Goal: Task Accomplishment & Management: Complete application form

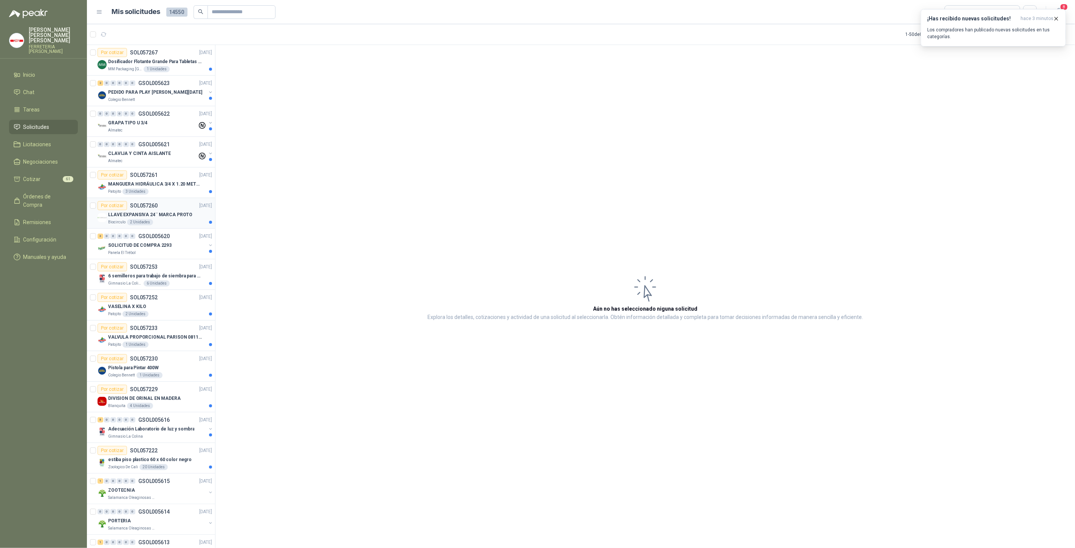
click at [171, 211] on p "LLAVE EXPANSIVA 24¨ MARCA PROTO" at bounding box center [150, 214] width 84 height 7
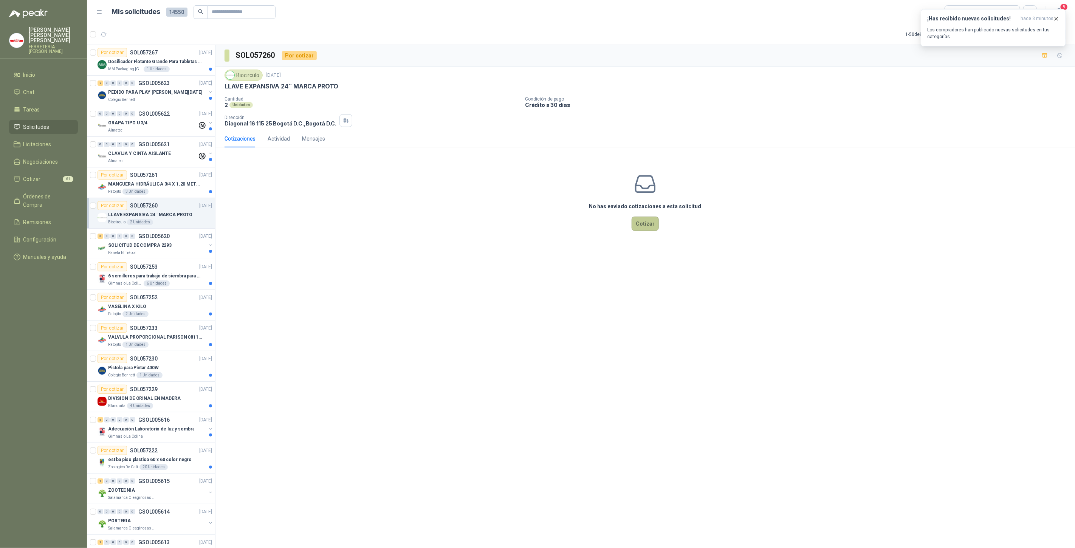
click at [643, 224] on button "Cotizar" at bounding box center [645, 224] width 27 height 14
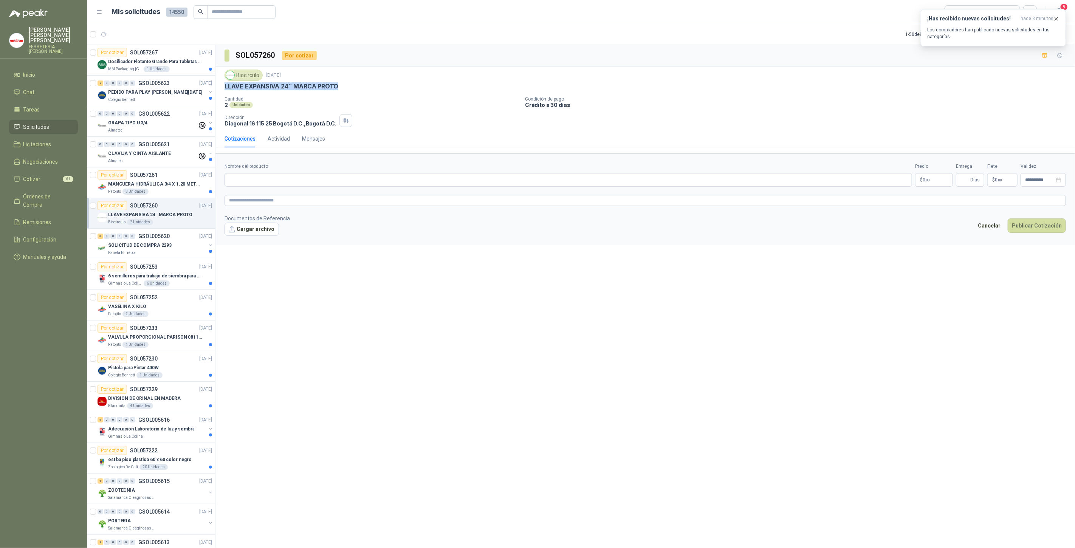
drag, startPoint x: 223, startPoint y: 87, endPoint x: 340, endPoint y: 92, distance: 117.3
click at [340, 91] on div "Biocirculo 25 sept, 2025 LLAVE EXPANSIVA 24¨ MARCA PROTO Cantidad 2 Unidades Co…" at bounding box center [644, 98] width 859 height 63
copy p "LLAVE EXPANSIVA 24¨ MARCA PROTO"
click at [303, 184] on input "Nombre del producto" at bounding box center [567, 180] width 687 height 14
paste input "**********"
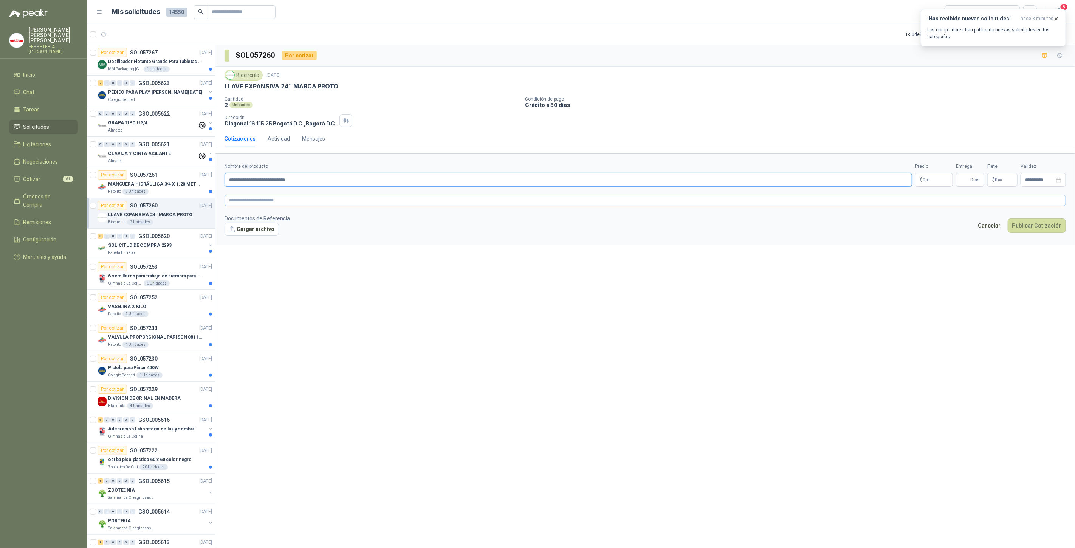
type input "**********"
click at [257, 198] on textarea at bounding box center [644, 200] width 841 height 11
paste textarea "**********"
type textarea "**********"
click at [351, 184] on input "**********" at bounding box center [567, 180] width 687 height 14
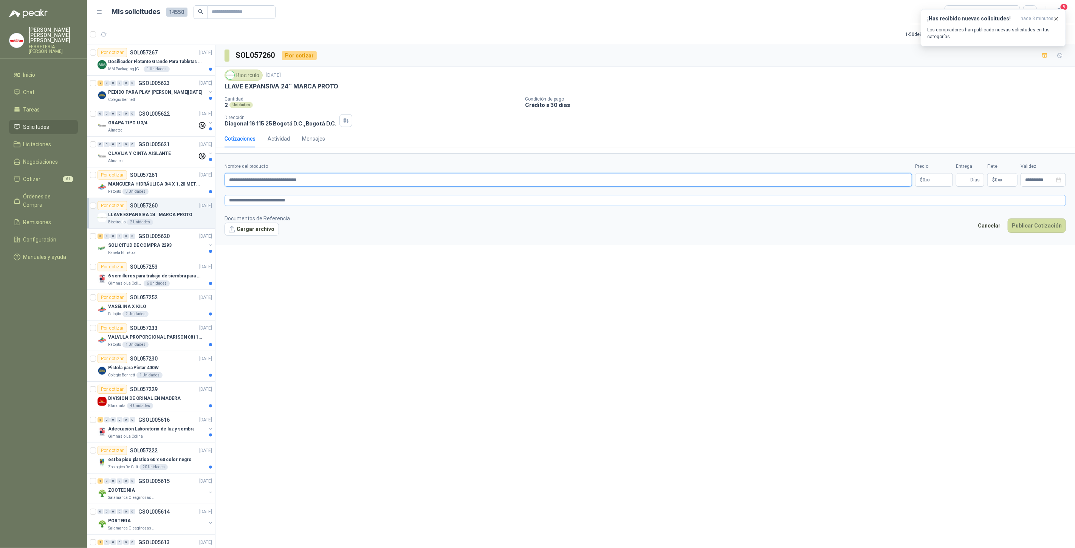
type input "**********"
drag, startPoint x: 333, startPoint y: 195, endPoint x: 334, endPoint y: 199, distance: 4.7
click at [334, 199] on textarea "**********" at bounding box center [644, 200] width 841 height 11
type textarea "**********"
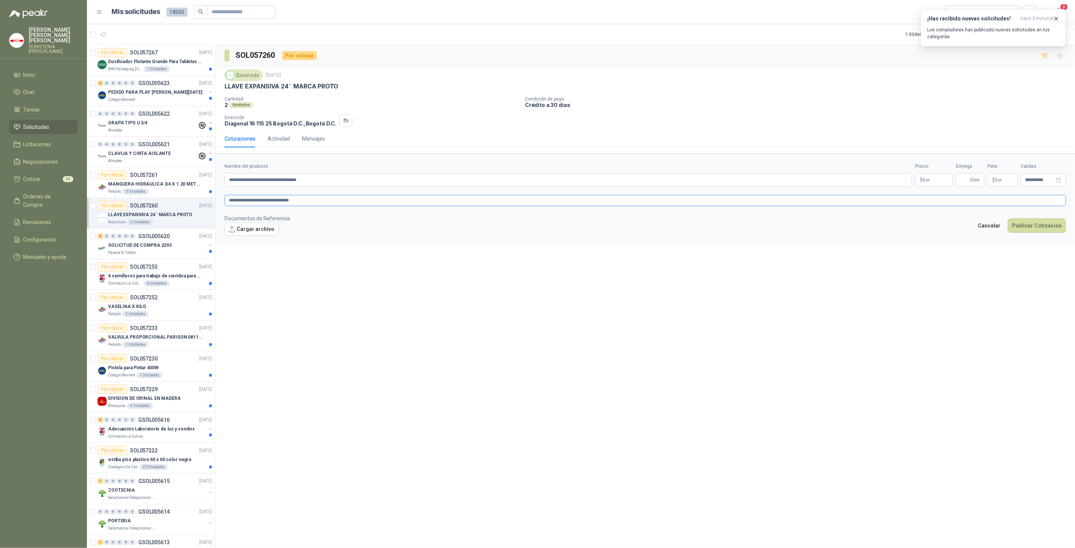
type textarea "**********"
click at [936, 178] on p "$ 0 ,00" at bounding box center [934, 180] width 38 height 14
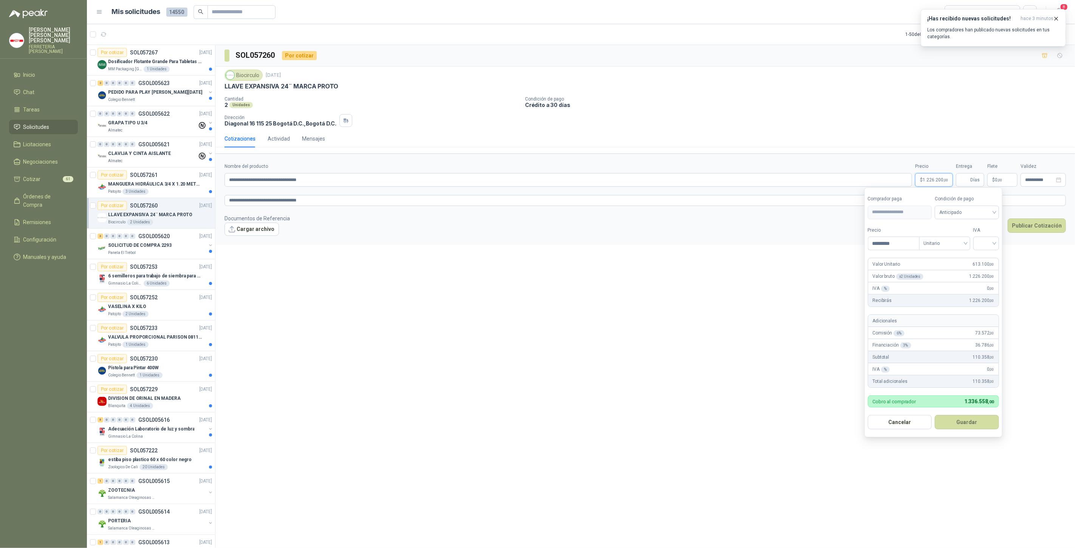
type input "*********"
click at [984, 245] on input "search" at bounding box center [986, 242] width 17 height 11
click at [982, 257] on div "19%" at bounding box center [988, 259] width 14 height 8
click at [969, 426] on button "Guardar" at bounding box center [968, 422] width 65 height 14
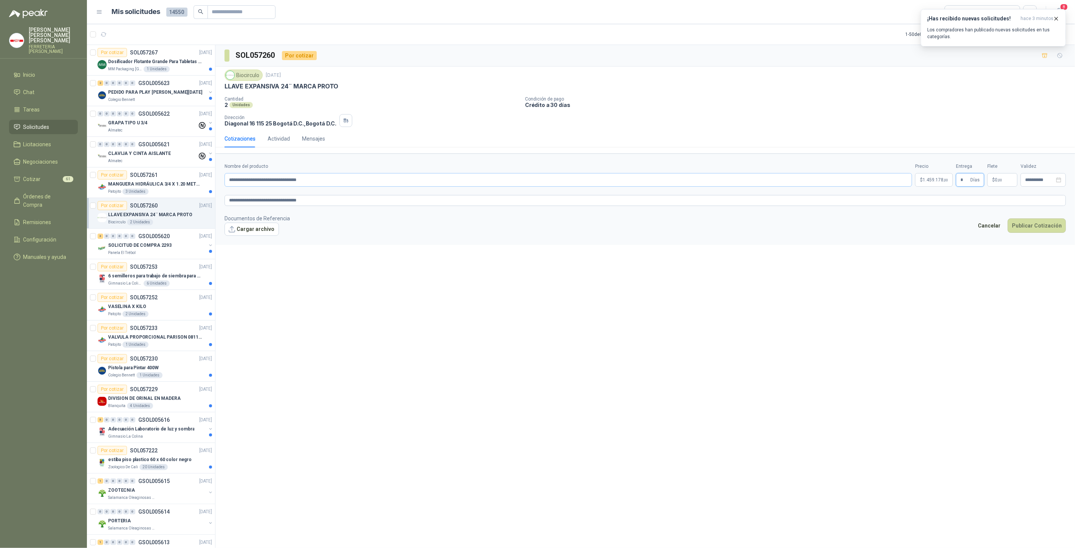
type input "*"
click at [379, 181] on input "**********" at bounding box center [567, 180] width 687 height 14
drag, startPoint x: 324, startPoint y: 180, endPoint x: 406, endPoint y: 196, distance: 83.5
click at [465, 181] on input "**********" at bounding box center [567, 180] width 687 height 14
type input "**********"
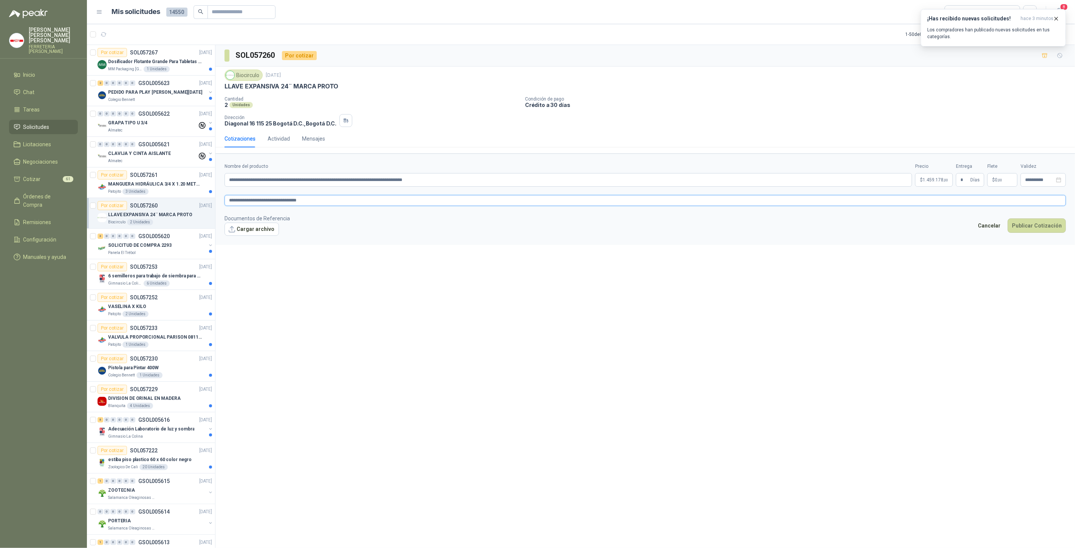
click at [364, 203] on textarea "**********" at bounding box center [644, 200] width 841 height 11
type textarea "**********"
paste textarea "**********"
type textarea "**********"
click at [928, 175] on p "$ 1.459.178 ,00" at bounding box center [934, 180] width 38 height 14
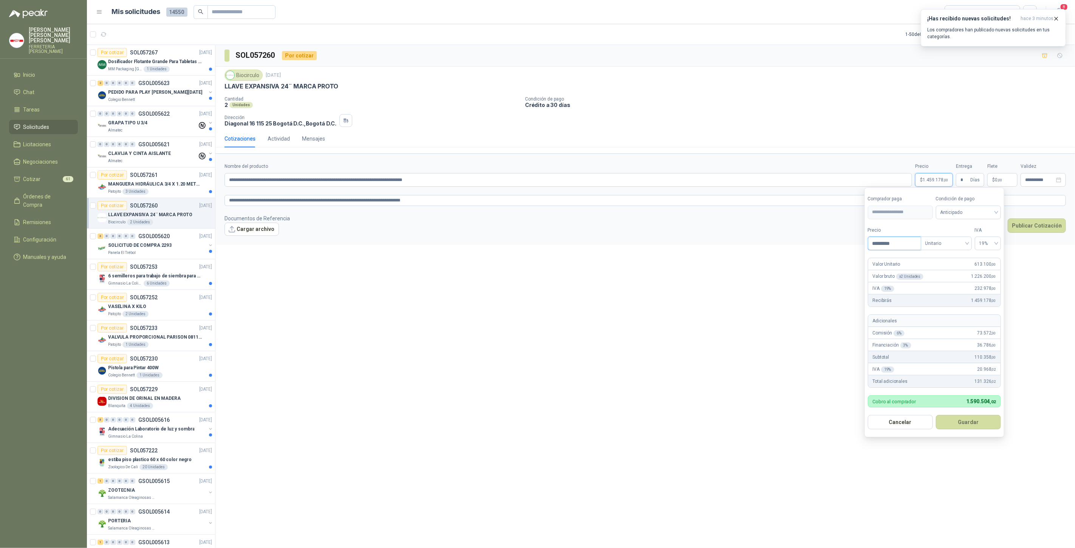
drag, startPoint x: 896, startPoint y: 243, endPoint x: 873, endPoint y: 246, distance: 22.9
click at [873, 246] on input "*********" at bounding box center [894, 243] width 53 height 13
type input "*********"
click at [973, 423] on button "Guardar" at bounding box center [968, 422] width 65 height 14
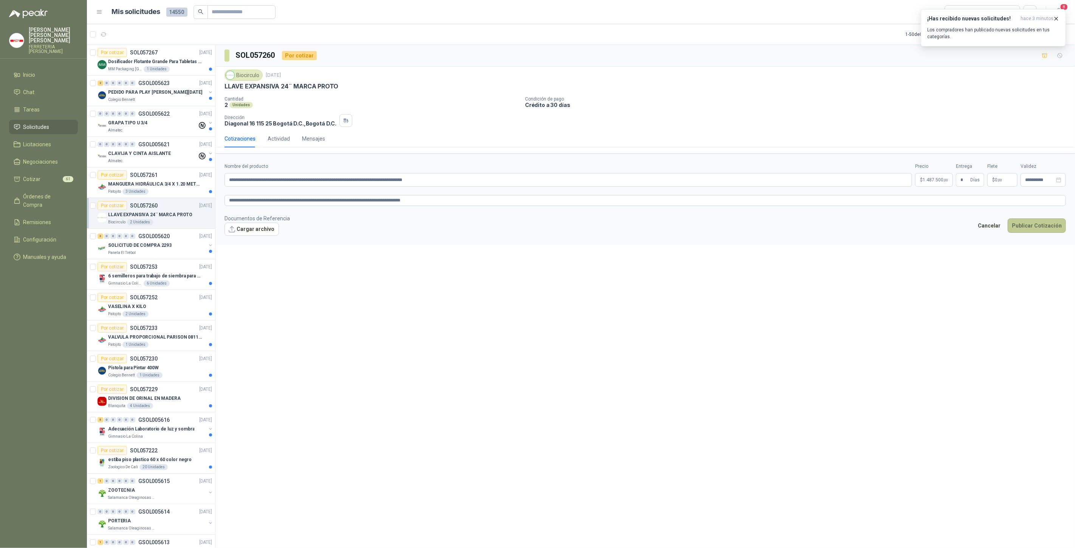
click at [1031, 223] on button "Publicar Cotización" at bounding box center [1037, 225] width 58 height 14
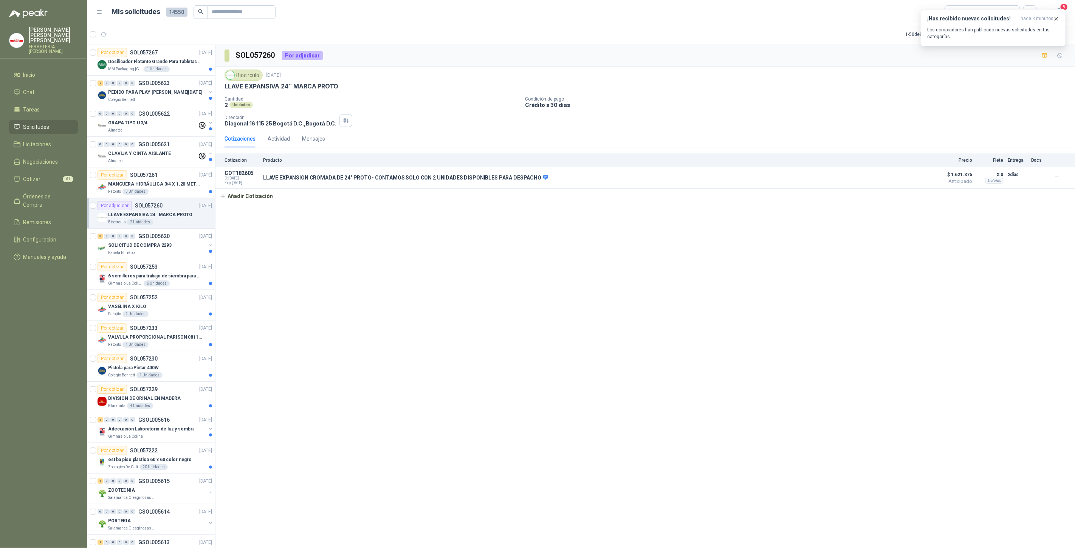
scroll to position [0, 0]
click at [152, 245] on p "SOLICITUD DE COMPRA 2293" at bounding box center [139, 245] width 63 height 7
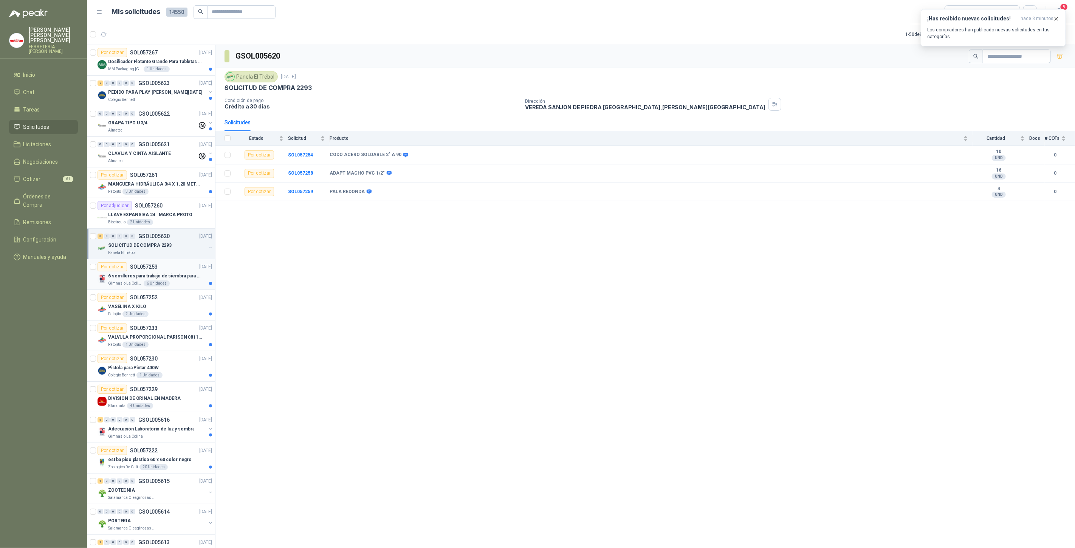
click at [158, 280] on div "6 Unidades" at bounding box center [157, 283] width 26 height 6
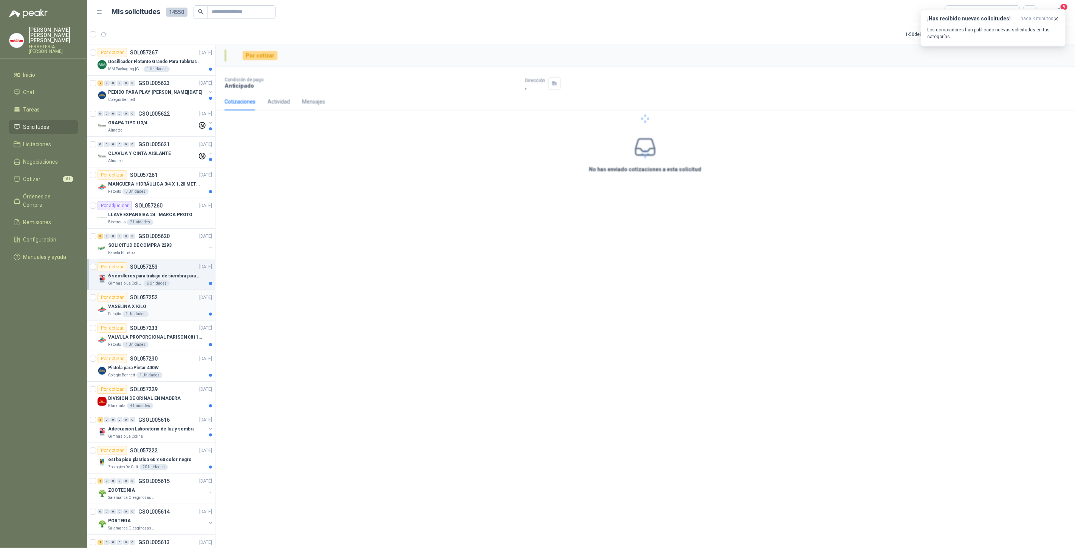
click at [153, 307] on div "VASELINA X KILO" at bounding box center [160, 306] width 104 height 9
click at [149, 361] on div "Por cotizar SOL057230" at bounding box center [128, 358] width 60 height 9
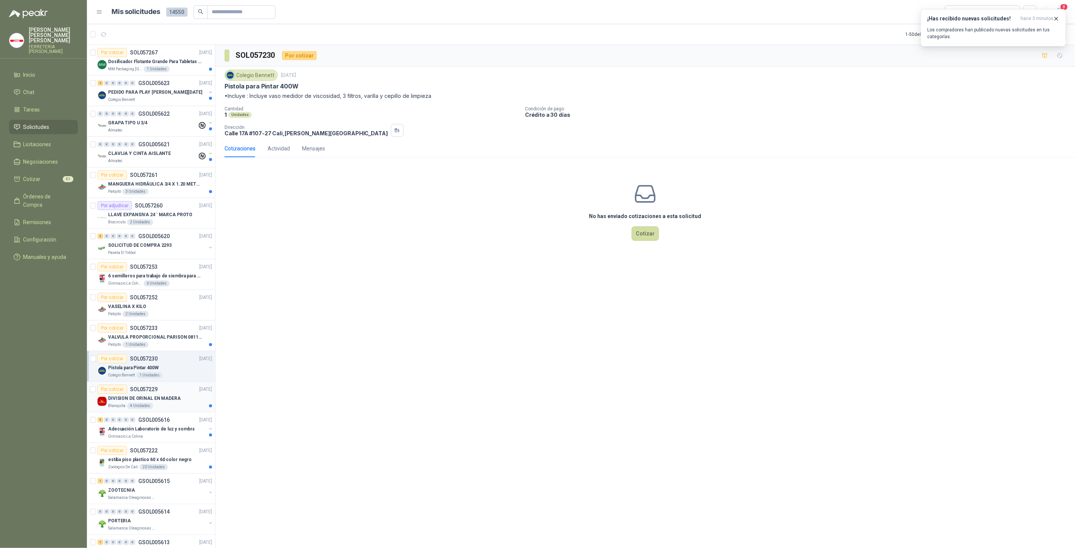
click at [183, 401] on div "DIVISION DE ORINAL EN MADERA" at bounding box center [160, 398] width 104 height 9
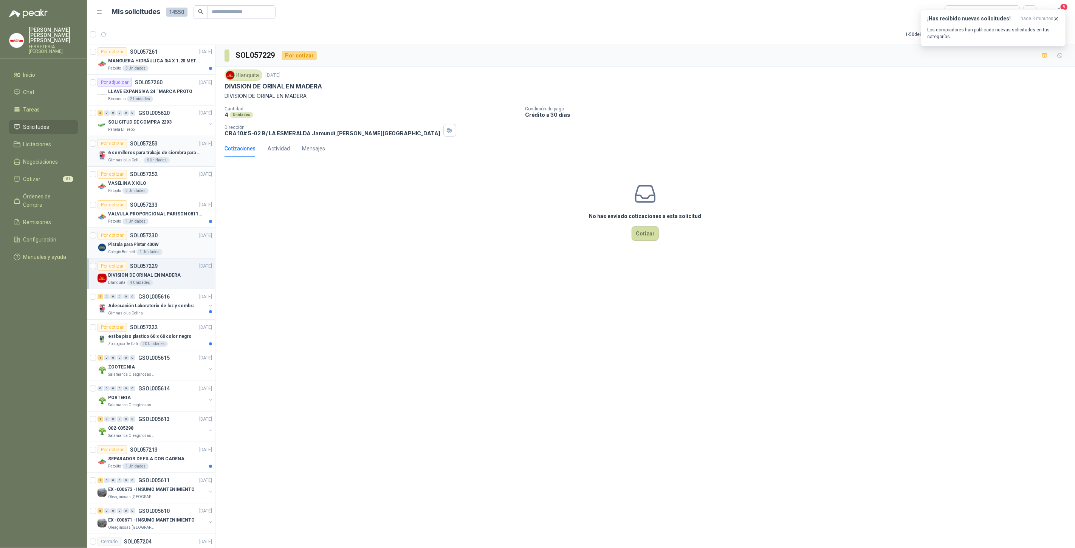
scroll to position [0, 0]
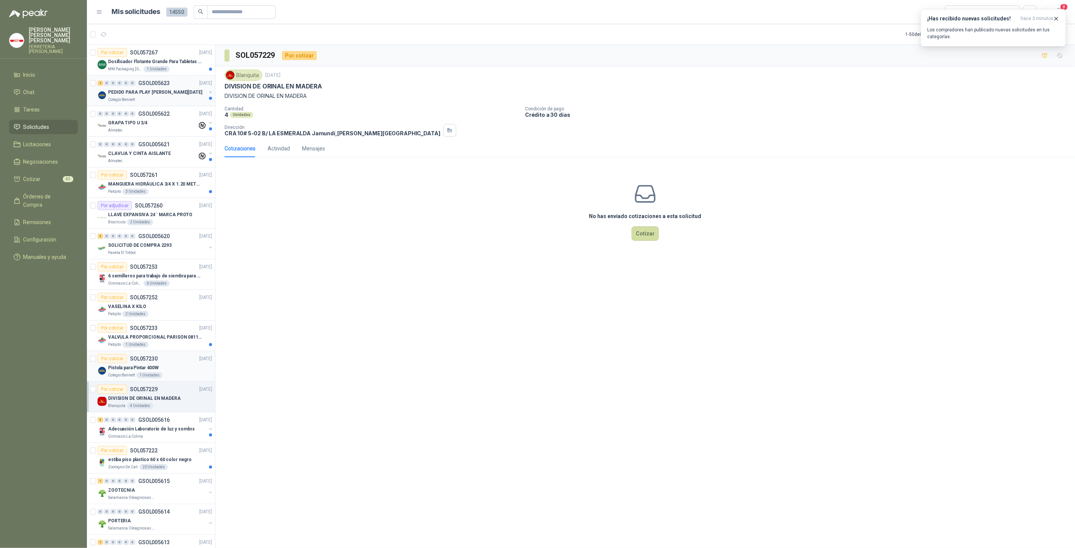
click at [169, 91] on p "PEDIDO PARA PLAY [PERSON_NAME][DATE]" at bounding box center [155, 92] width 94 height 7
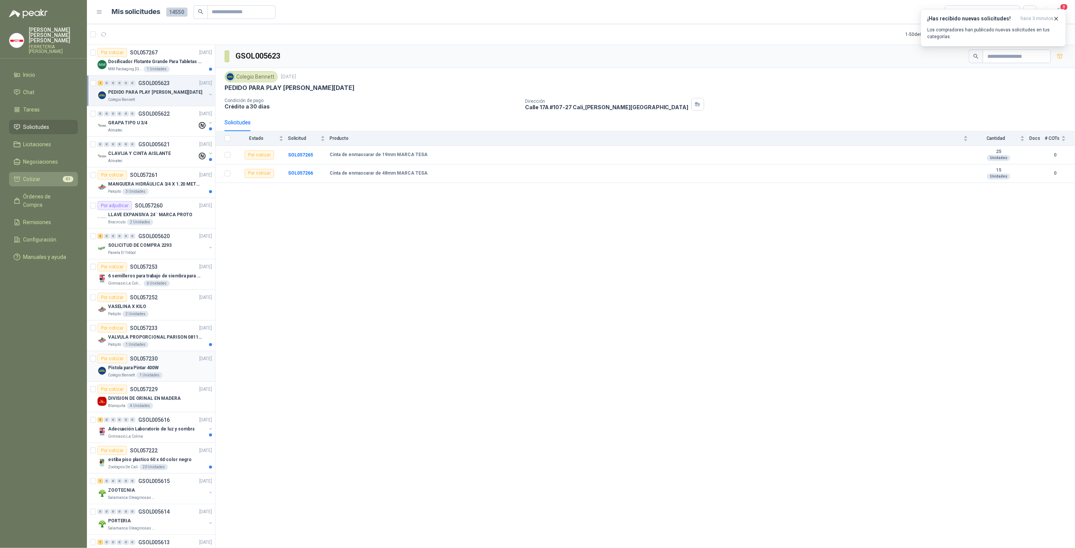
click at [54, 175] on li "Cotizar 61" at bounding box center [44, 179] width 60 height 8
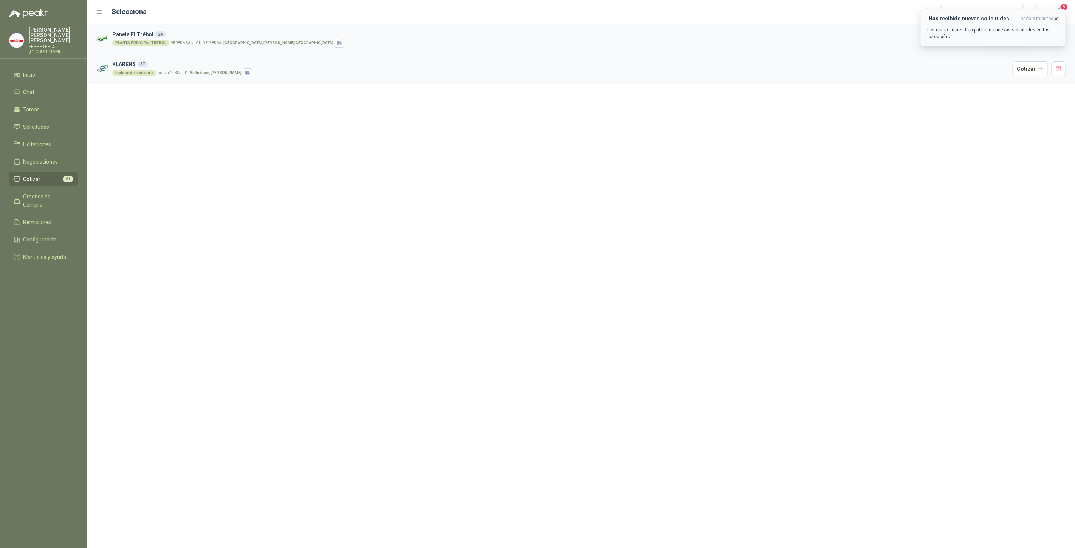
click at [1054, 17] on icon "button" at bounding box center [1056, 18] width 6 height 6
click at [1059, 39] on button "button" at bounding box center [1058, 38] width 15 height 15
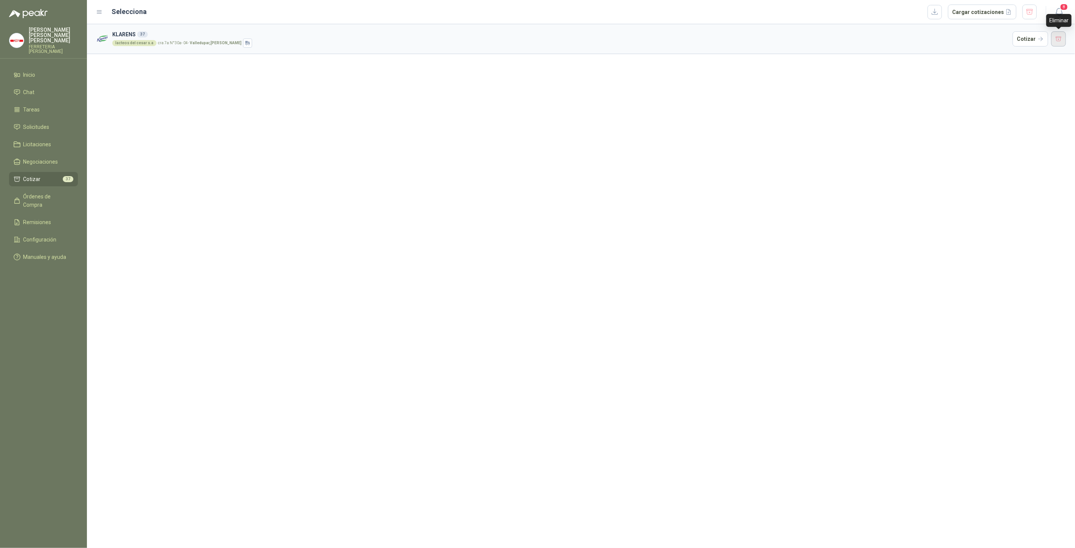
click at [1061, 40] on button "button" at bounding box center [1058, 38] width 15 height 15
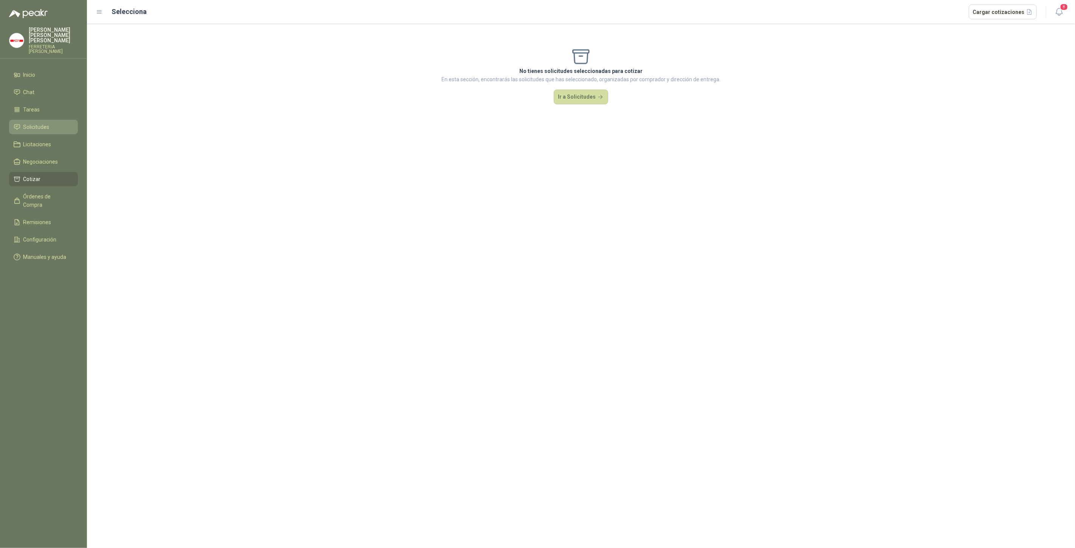
click at [33, 124] on span "Solicitudes" at bounding box center [36, 127] width 26 height 8
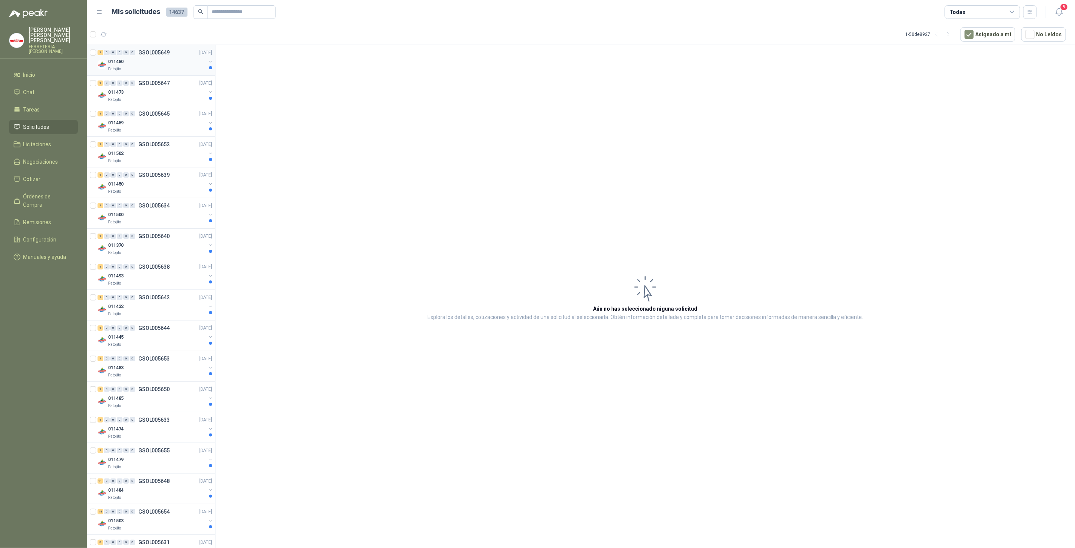
click at [128, 73] on div "1 0 0 0 0 0 GSOL005649 25/09/25 011480 Patojito" at bounding box center [151, 60] width 128 height 31
click at [53, 123] on li "Solicitudes" at bounding box center [44, 127] width 60 height 8
click at [52, 143] on li "Licitaciones" at bounding box center [44, 144] width 60 height 8
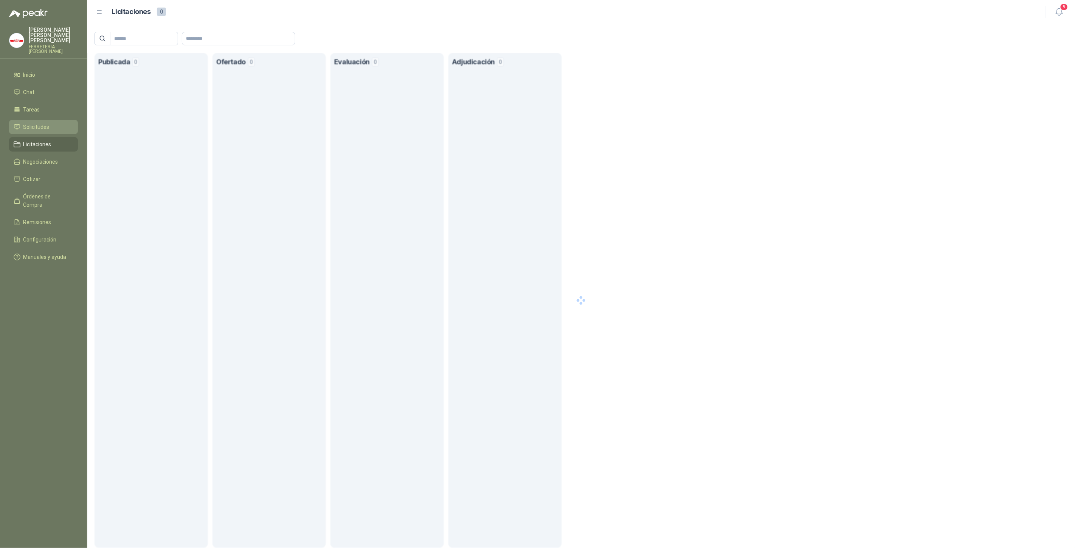
click at [52, 123] on li "Solicitudes" at bounding box center [44, 127] width 60 height 8
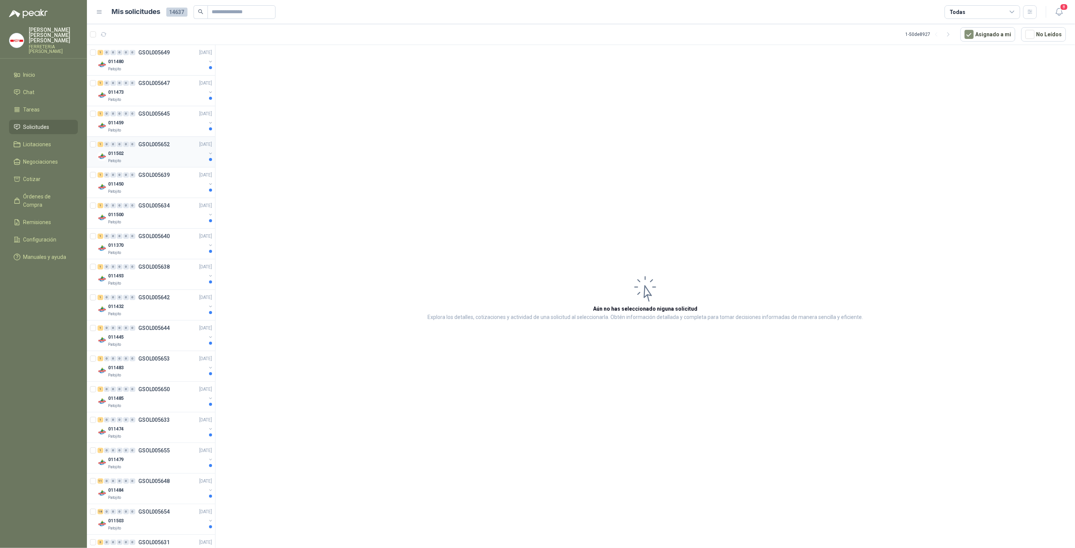
click at [155, 155] on div "011502" at bounding box center [157, 153] width 98 height 9
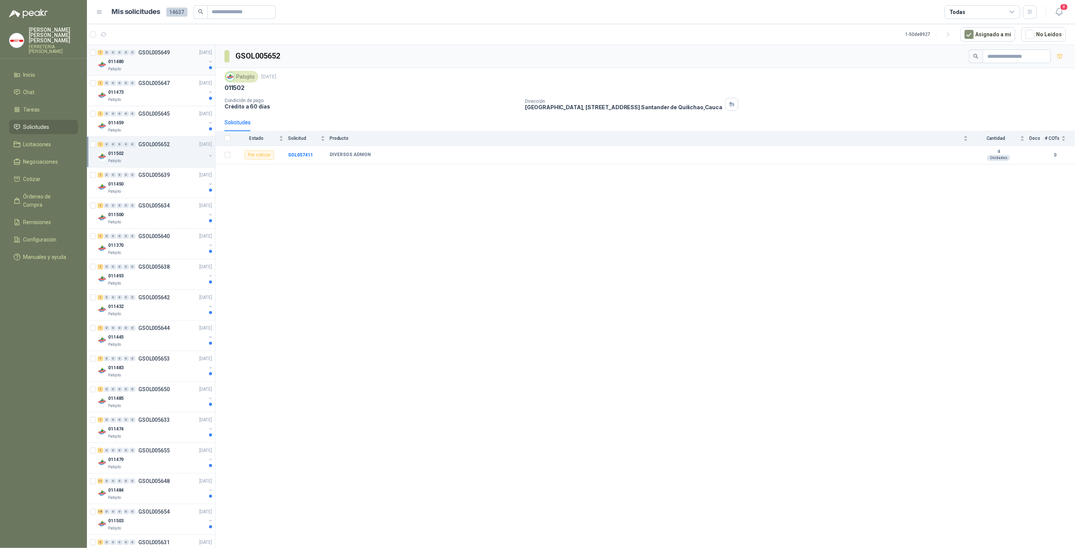
click at [148, 65] on div "011480" at bounding box center [157, 61] width 98 height 9
click at [149, 91] on div "011473" at bounding box center [157, 92] width 98 height 9
click at [144, 119] on div "011459" at bounding box center [157, 122] width 98 height 9
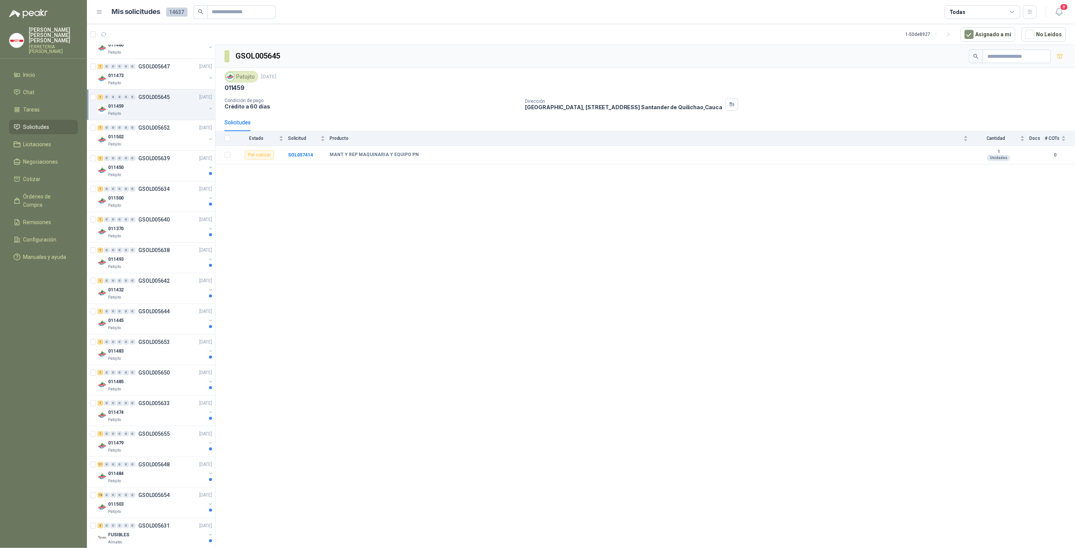
scroll to position [33, 0]
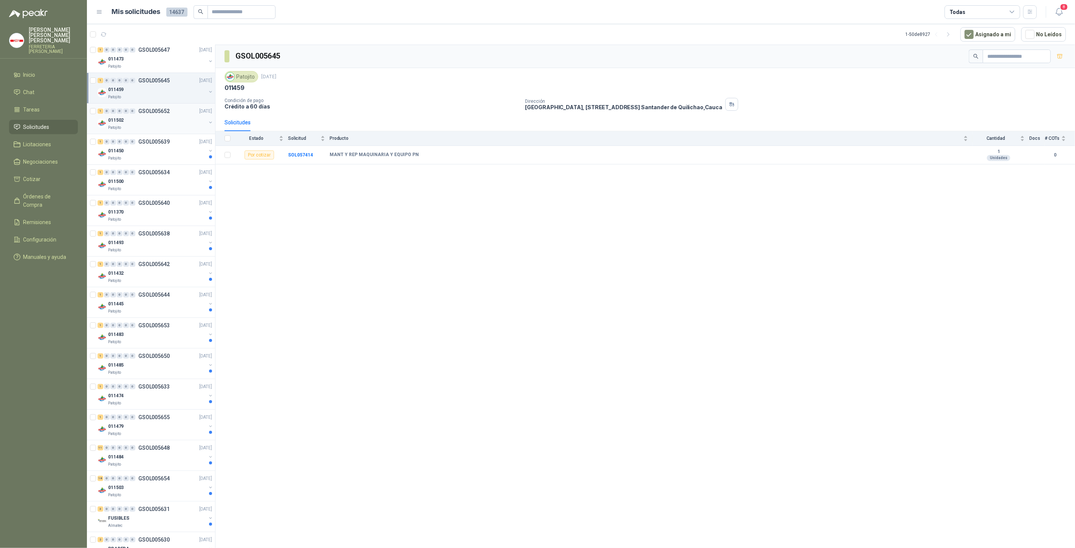
click at [143, 119] on div "011502" at bounding box center [157, 120] width 98 height 9
click at [142, 155] on div "Patojito" at bounding box center [157, 158] width 98 height 6
click at [135, 171] on div "0" at bounding box center [133, 172] width 6 height 5
click at [148, 203] on p "GSOL005640" at bounding box center [153, 202] width 31 height 5
click at [150, 234] on p "GSOL005638" at bounding box center [153, 233] width 31 height 5
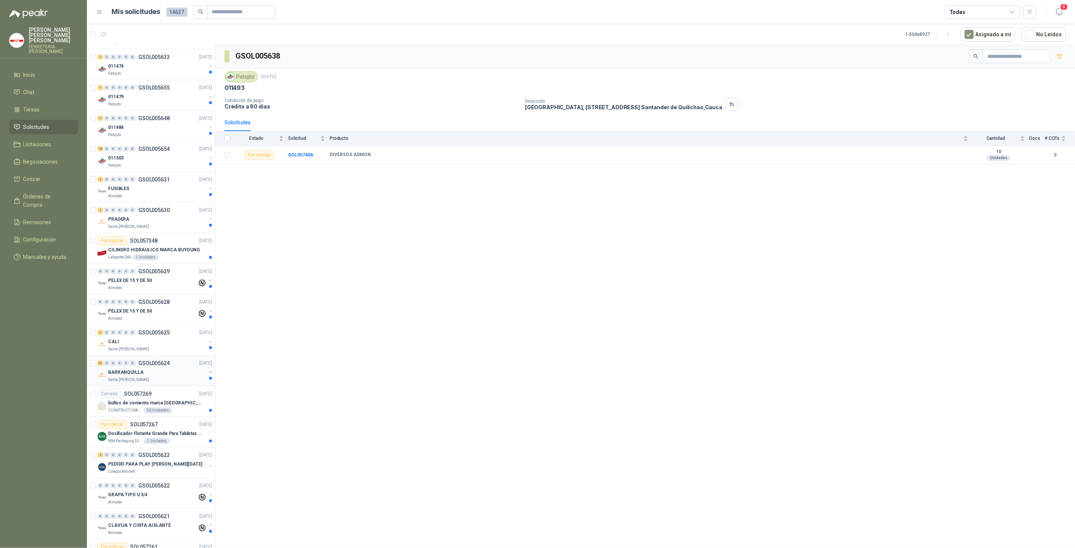
scroll to position [425, 0]
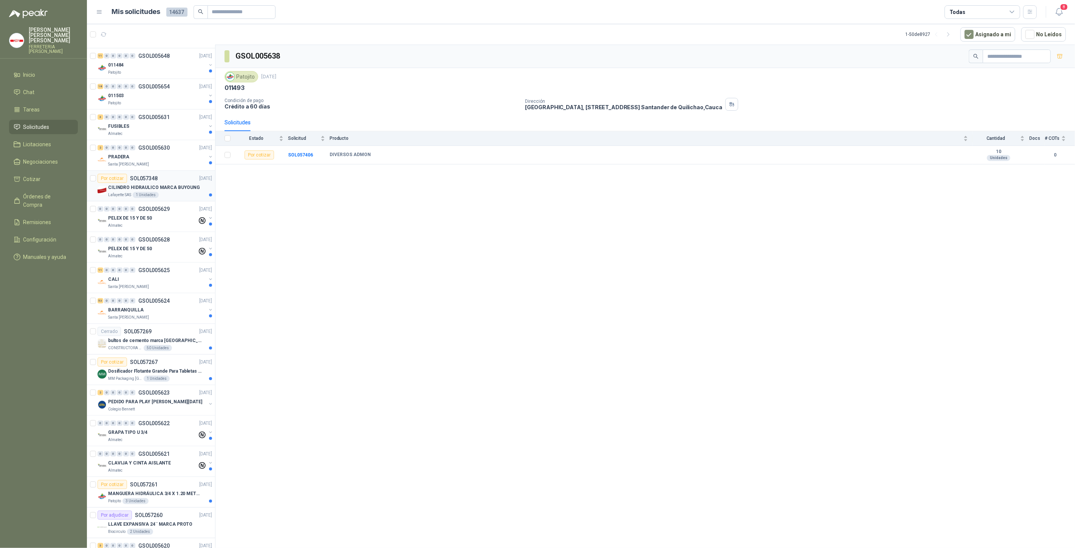
click at [147, 185] on p "CILINDRO HIDRAULICO MARCA BUYOUNG" at bounding box center [154, 187] width 92 height 7
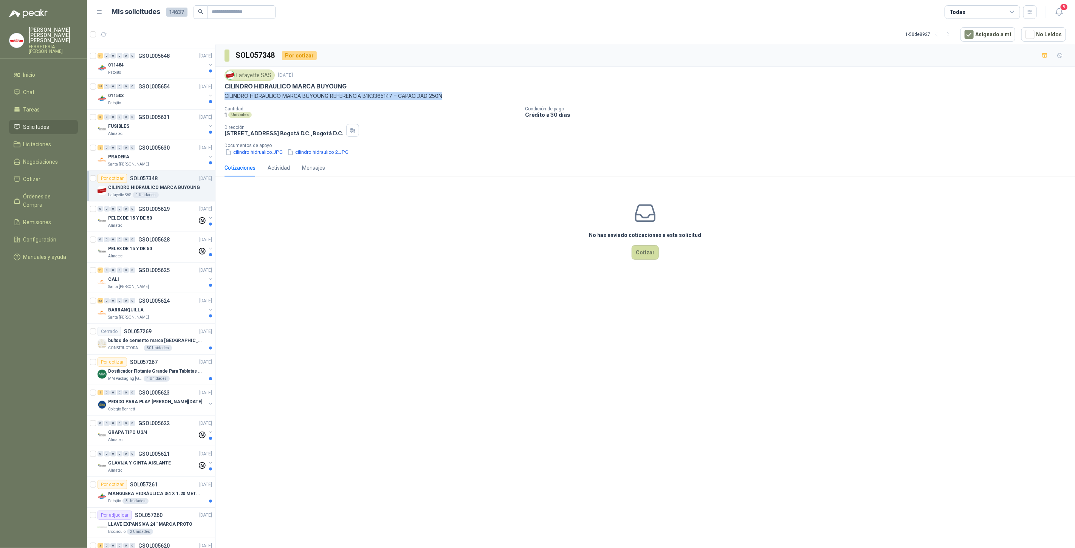
drag, startPoint x: 226, startPoint y: 93, endPoint x: 454, endPoint y: 98, distance: 228.0
click at [454, 98] on p "CILINDRO HIDRAULICO MARCA BUYOUNG REFERENCIA B1K3365147 – CAPACIDAD 250N" at bounding box center [644, 96] width 841 height 8
copy p "CILINDRO HIDRAULICO MARCA BUYOUNG REFERENCIA B1K3365147 – CAPACIDAD 250N"
click at [134, 161] on p "Santa [PERSON_NAME]" at bounding box center [128, 164] width 41 height 6
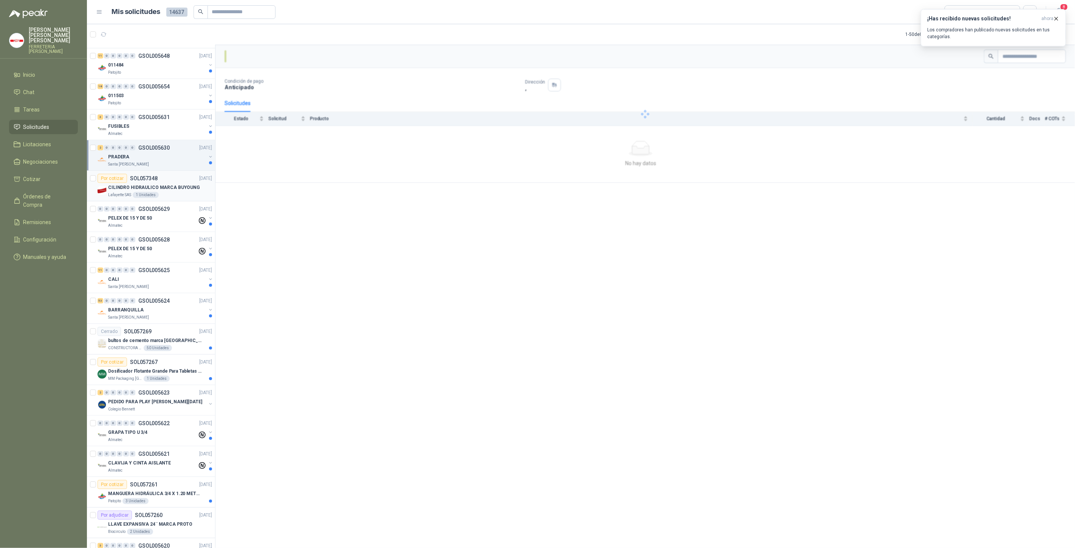
click at [154, 192] on div "1 Unidades" at bounding box center [146, 195] width 26 height 6
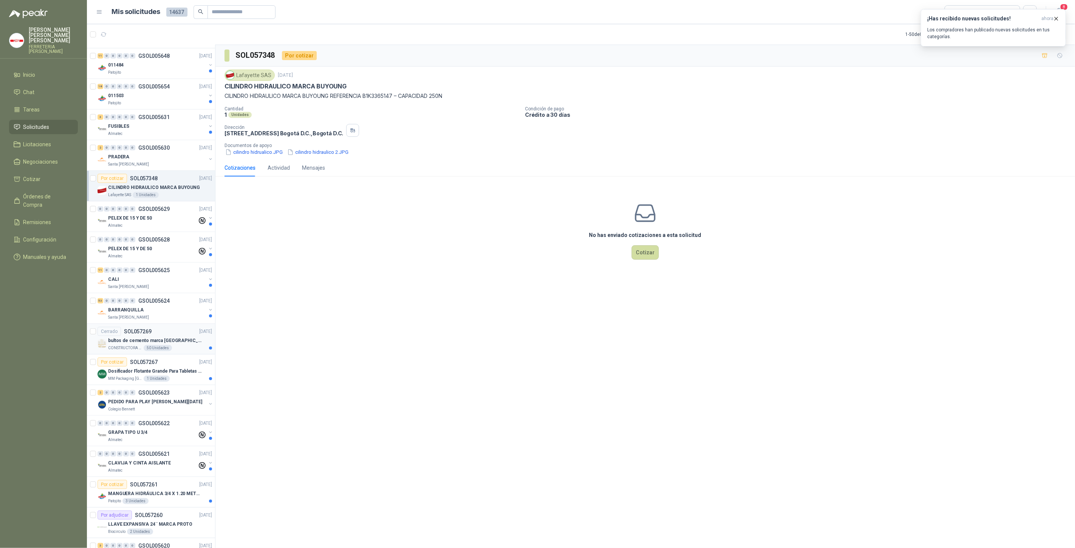
click at [144, 345] on div "50 Unidades" at bounding box center [158, 348] width 28 height 6
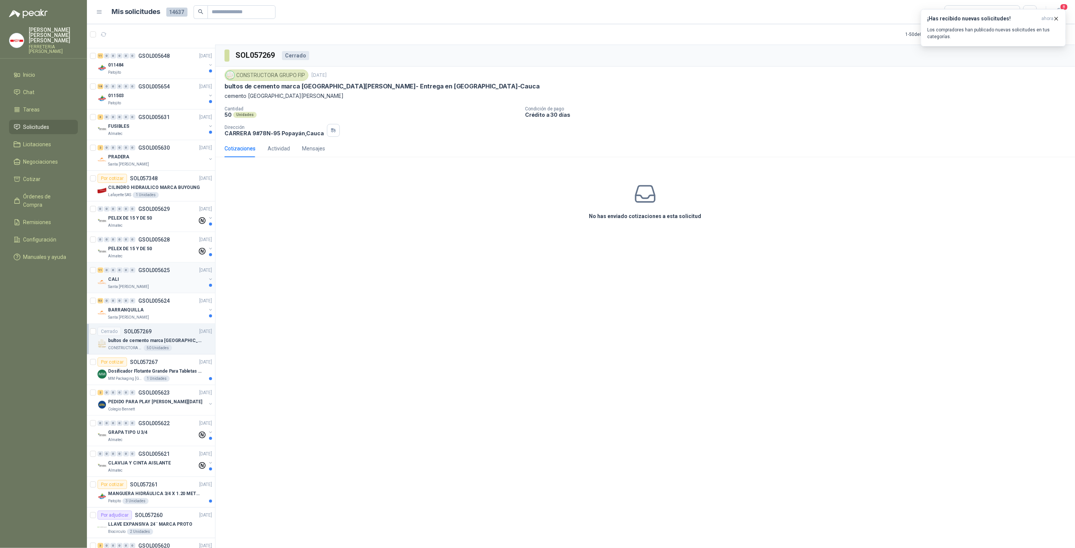
click at [139, 284] on p "Santa [PERSON_NAME]" at bounding box center [128, 287] width 41 height 6
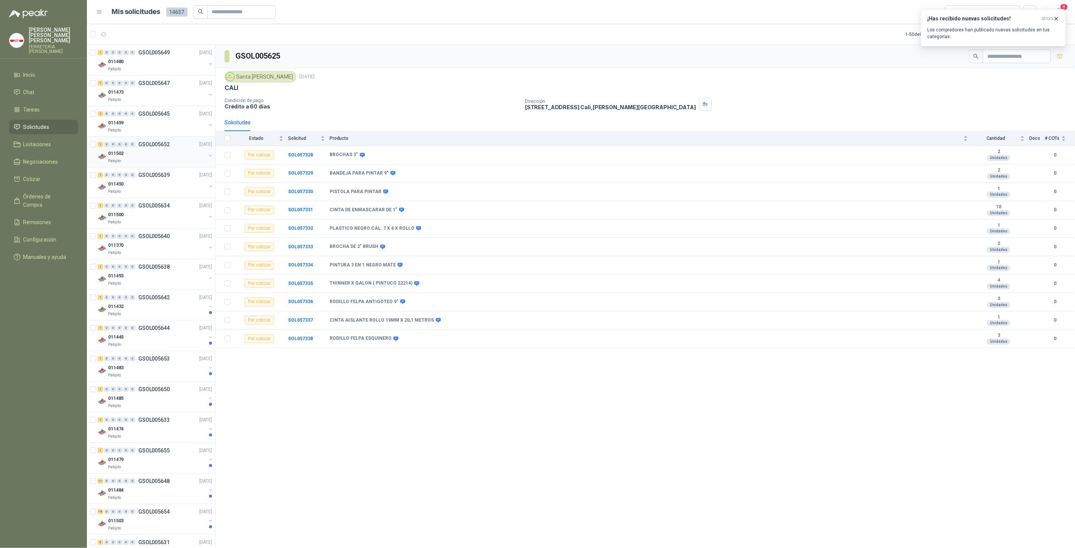
click at [139, 164] on div "1 0 0 0 0 0 GSOL005652 25/09/25 011502 Patojito" at bounding box center [151, 152] width 128 height 31
click at [134, 189] on div "Patojito" at bounding box center [157, 192] width 98 height 6
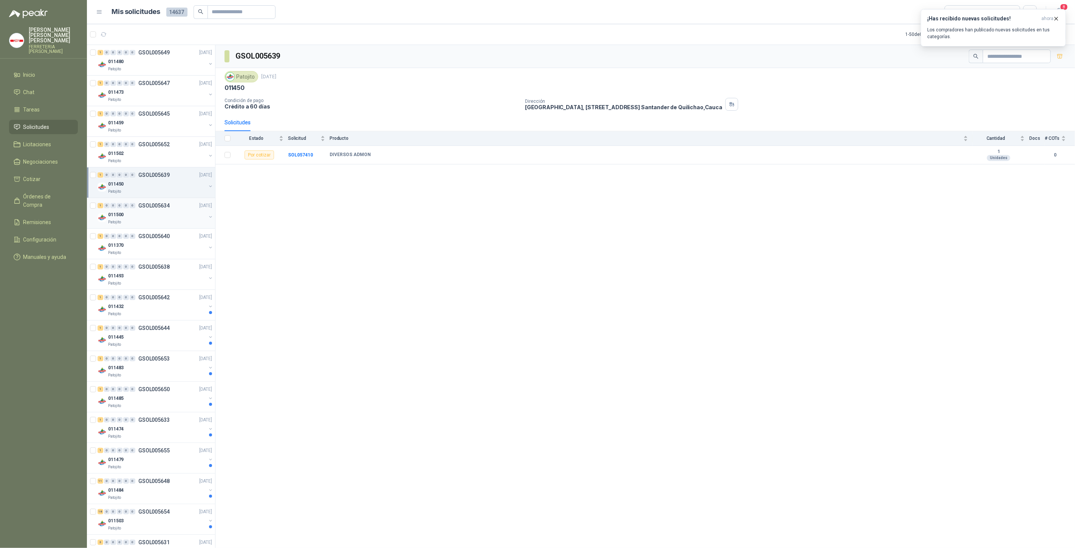
click at [141, 210] on div "011500" at bounding box center [157, 214] width 98 height 9
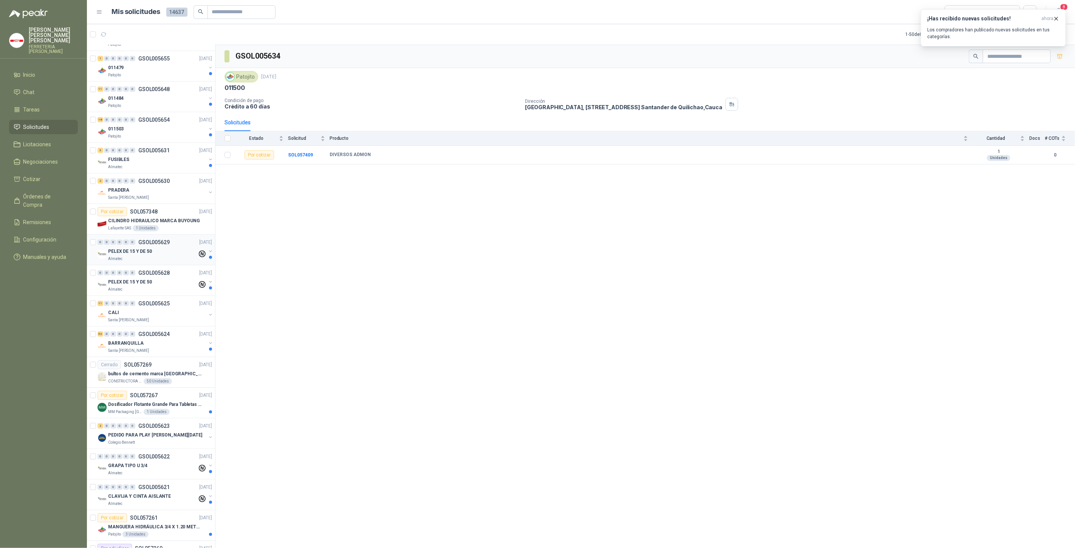
scroll to position [588, 0]
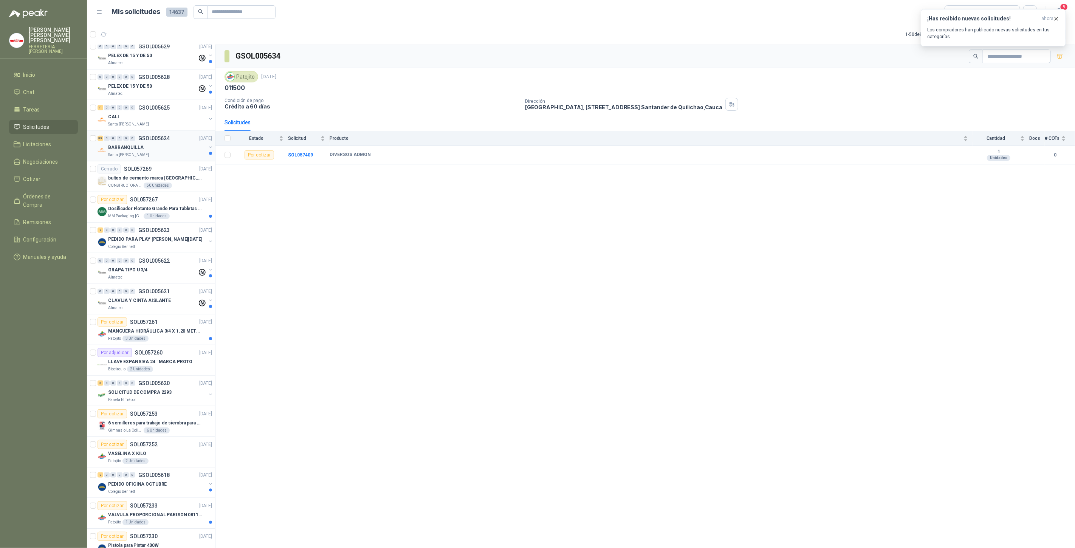
click at [134, 152] on p "Santa [PERSON_NAME]" at bounding box center [128, 155] width 41 height 6
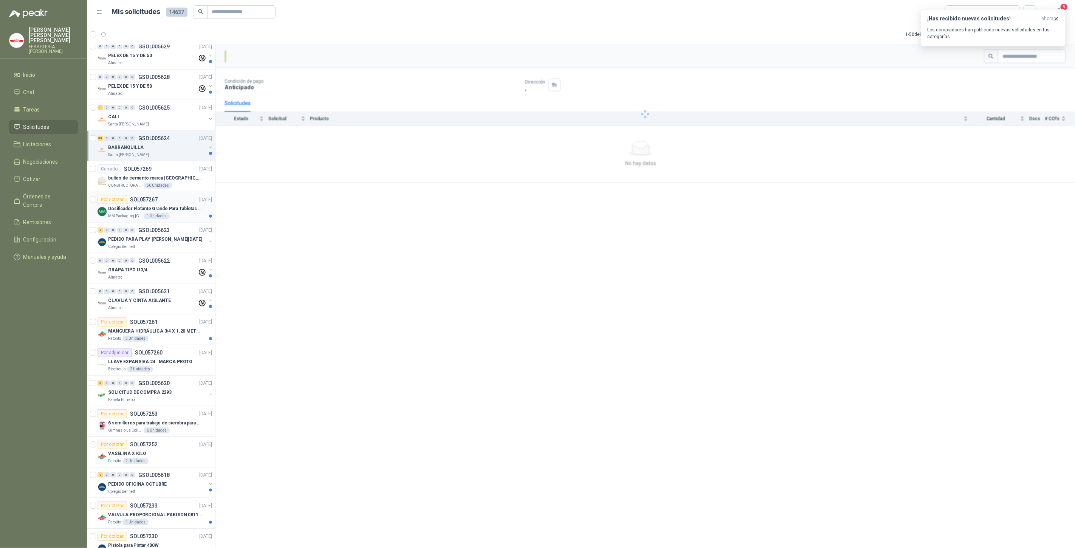
click at [152, 206] on p "Dosificador Flotante Grande Para Tabletas De Cloro Humboldt" at bounding box center [155, 208] width 94 height 7
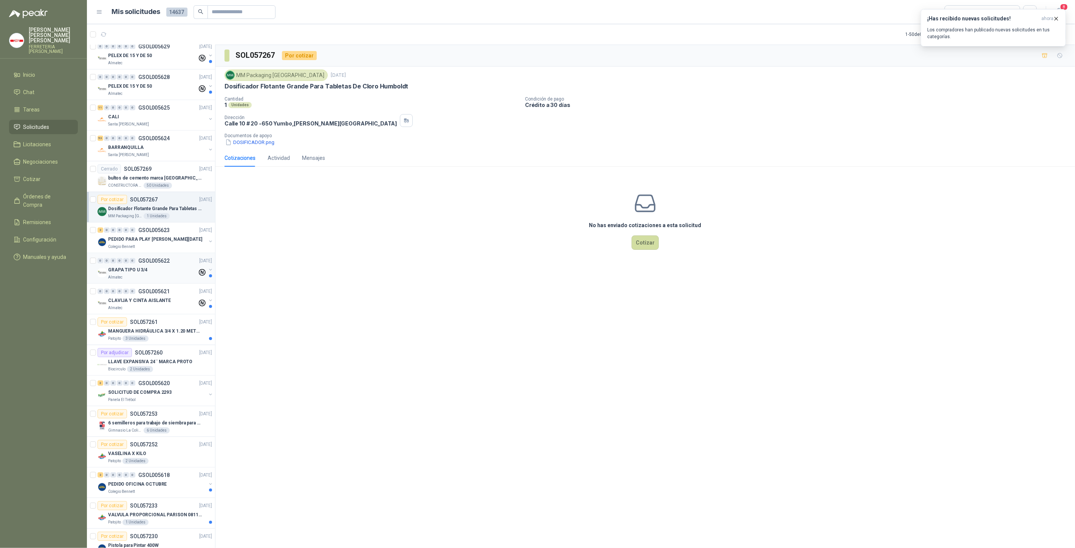
click at [137, 262] on div "0 0 0 0 0 0 GSOL005622 25/09/25" at bounding box center [156, 260] width 116 height 9
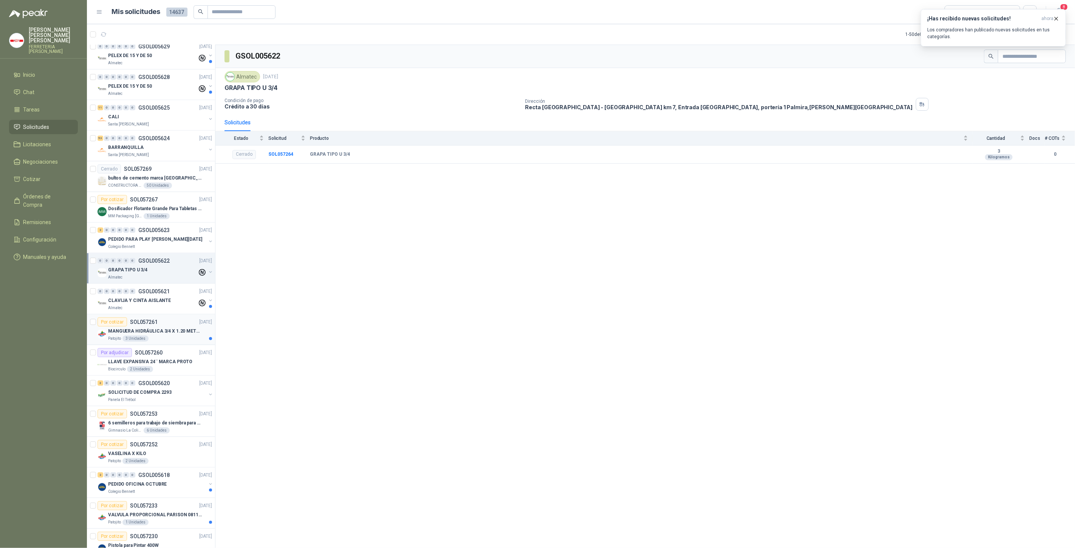
click at [133, 336] on div "3 Unidades" at bounding box center [135, 339] width 26 height 6
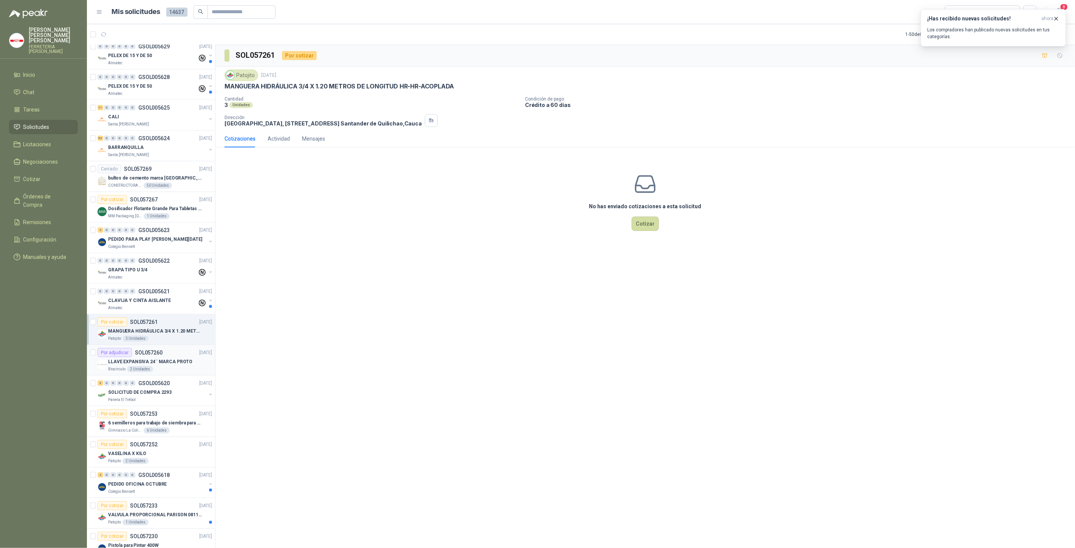
click at [171, 362] on div "LLAVE EXPANSIVA 24¨ MARCA PROTO" at bounding box center [160, 361] width 104 height 9
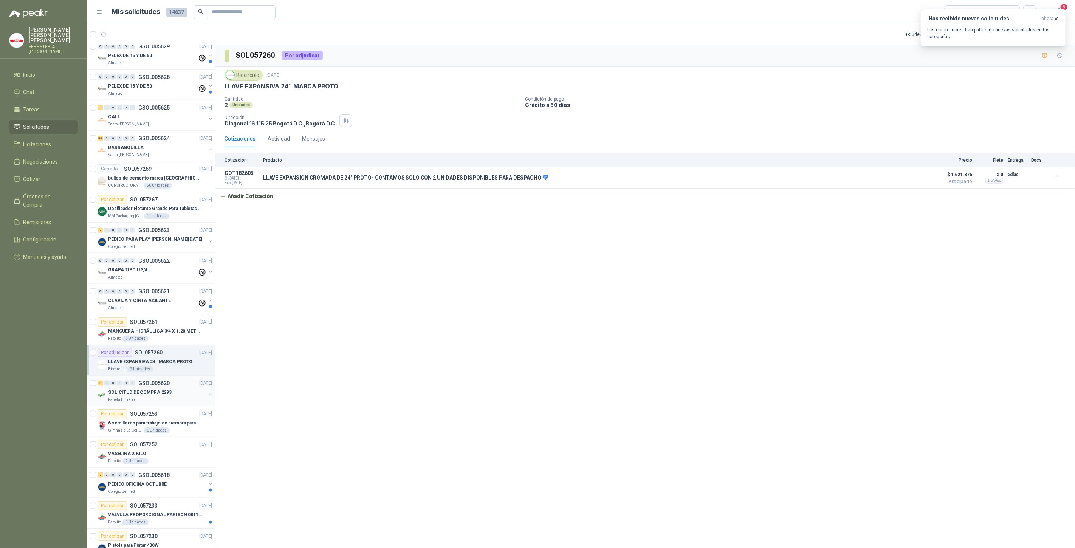
click at [172, 388] on div "SOLICITUD DE COMPRA 2293" at bounding box center [157, 392] width 98 height 9
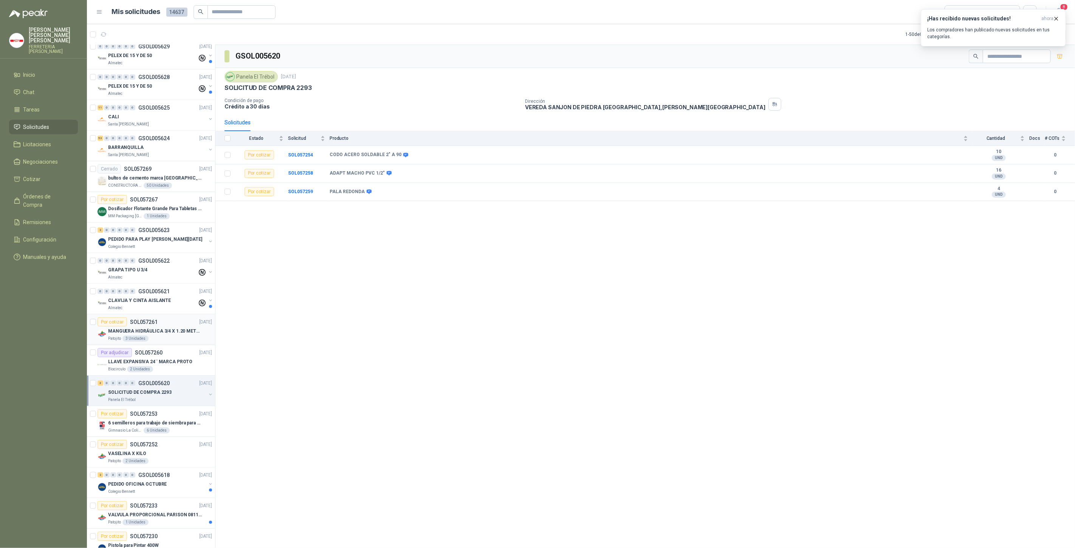
scroll to position [784, 0]
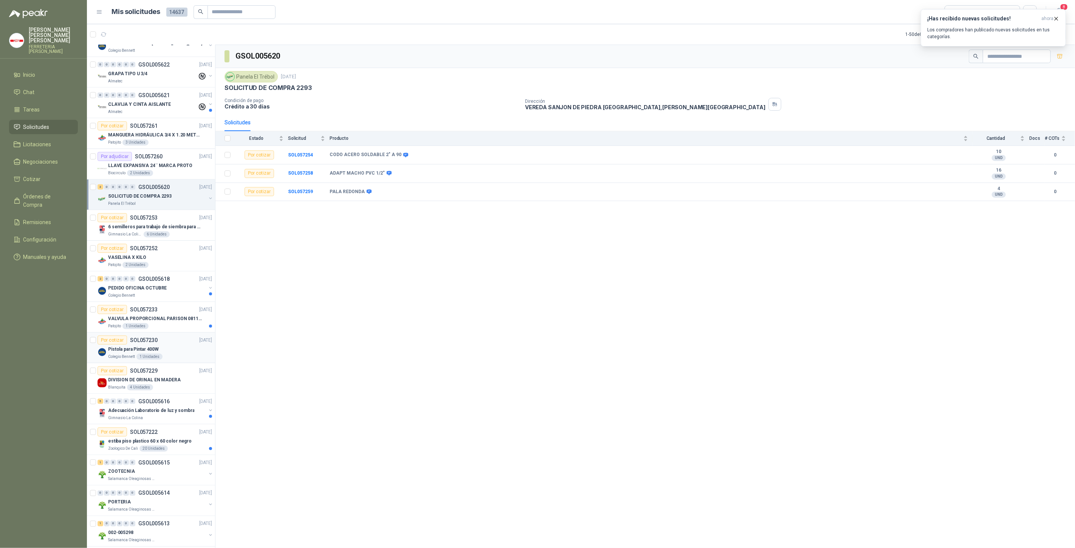
click at [161, 356] on article "Por cotizar SOL057230 24/09/25 Pistola para Pintar 400W Colegio Bennett 1 Unida…" at bounding box center [151, 348] width 128 height 31
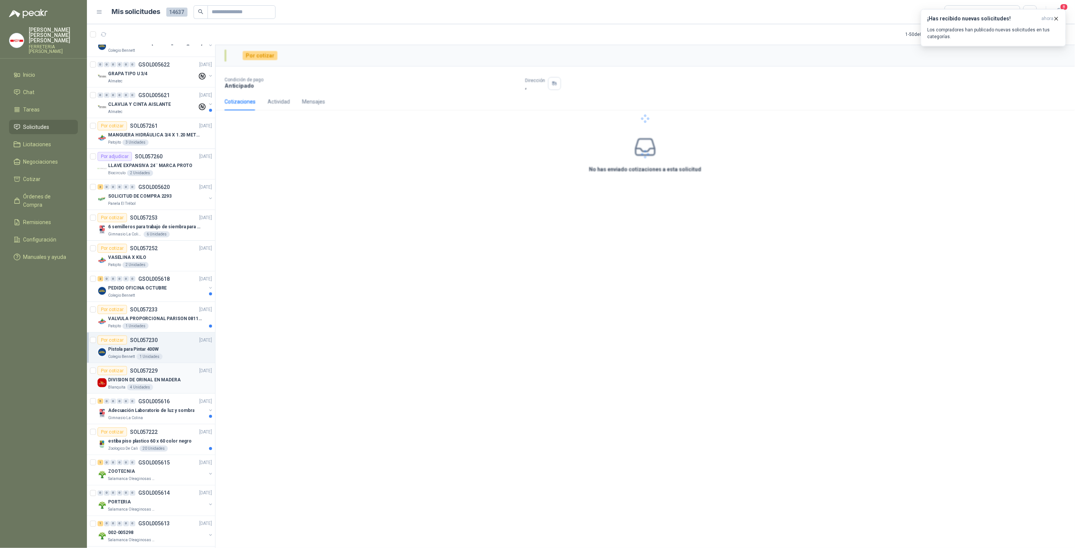
click at [161, 376] on p "DIVISION DE ORINAL EN MADERA" at bounding box center [144, 379] width 73 height 7
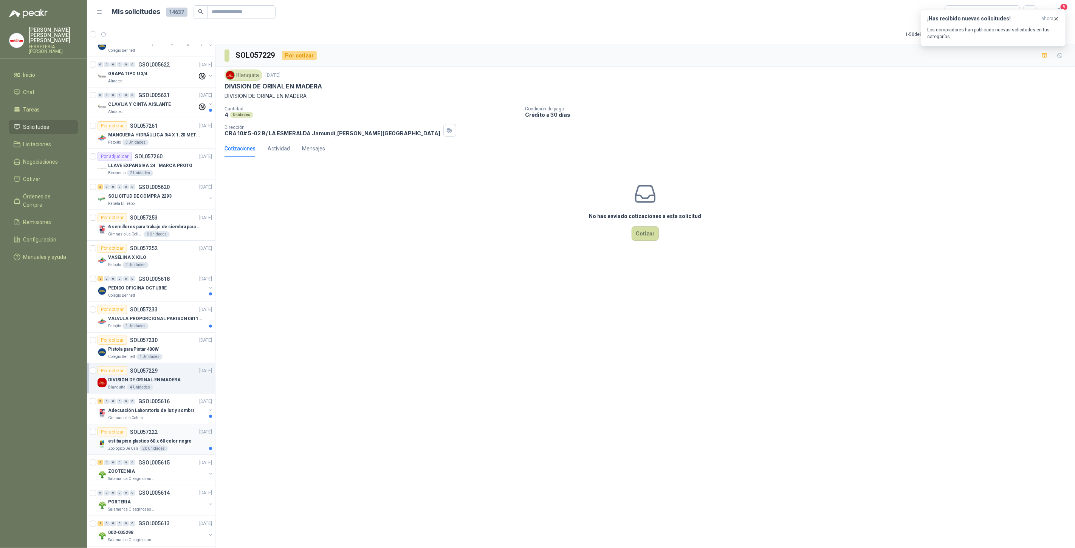
click at [138, 446] on div "Zoologico De Cali 20 Unidades" at bounding box center [160, 449] width 104 height 6
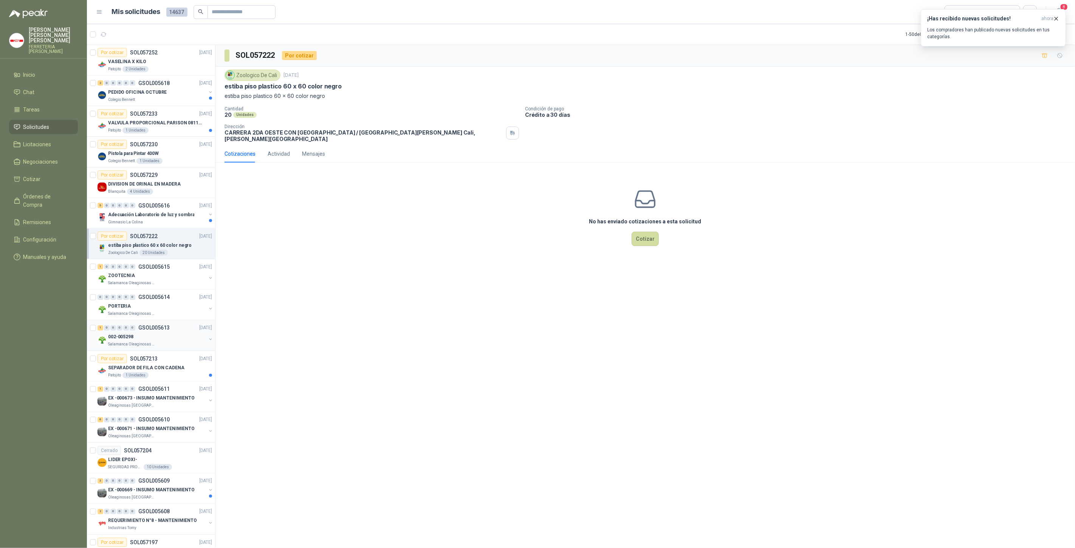
click at [141, 344] on div "1 0 0 0 0 0 GSOL005613 24/09/25 002-005298 Salamanca Oleaginosas SAS" at bounding box center [151, 335] width 128 height 31
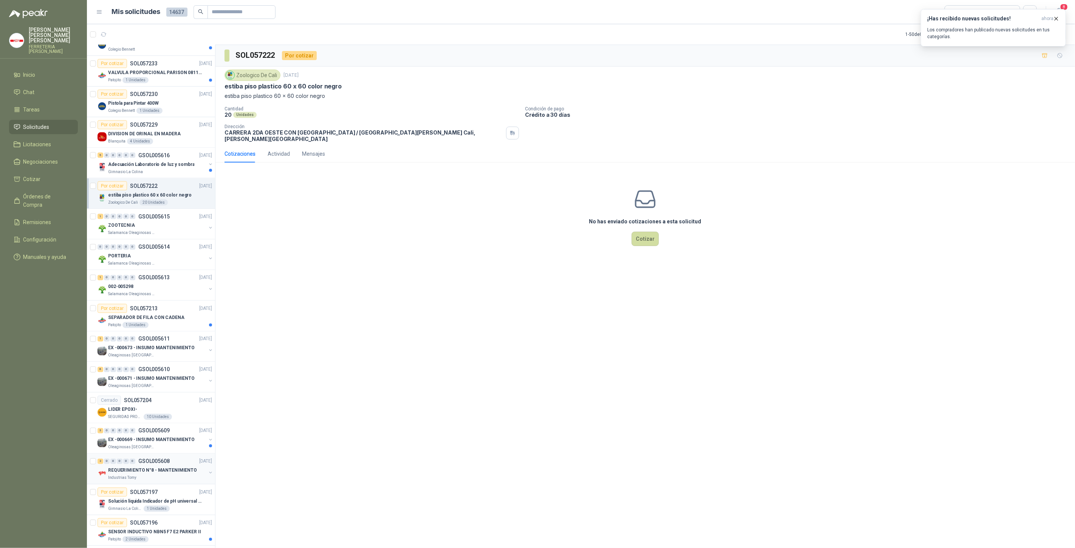
click at [152, 475] on div "Industrias Tomy" at bounding box center [157, 478] width 98 height 6
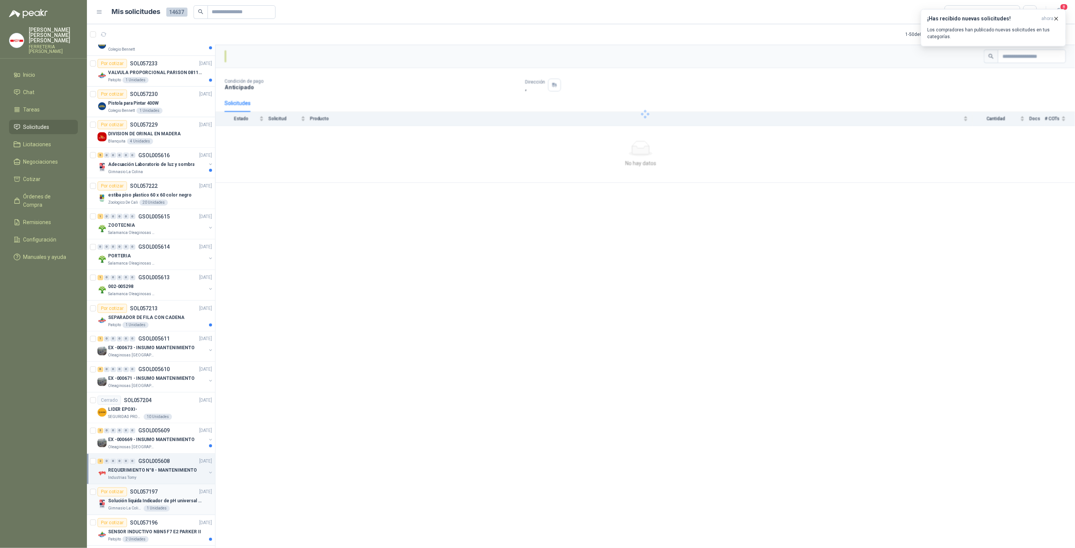
click at [137, 507] on article "Por cotizar SOL057197 24/09/25 Solución liquida Indicador de pH universal de 50…" at bounding box center [151, 499] width 128 height 31
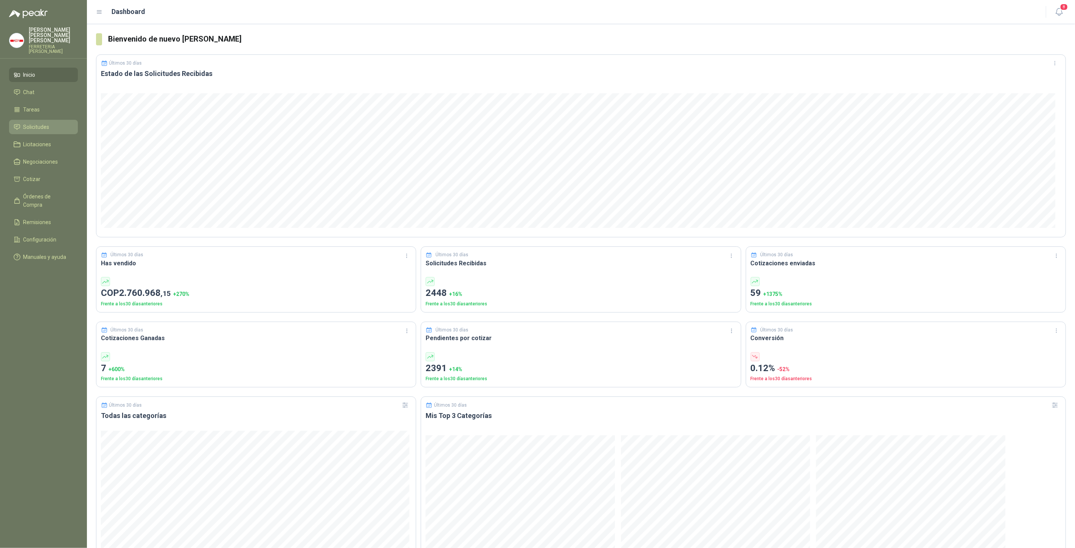
click at [33, 123] on span "Solicitudes" at bounding box center [36, 127] width 26 height 8
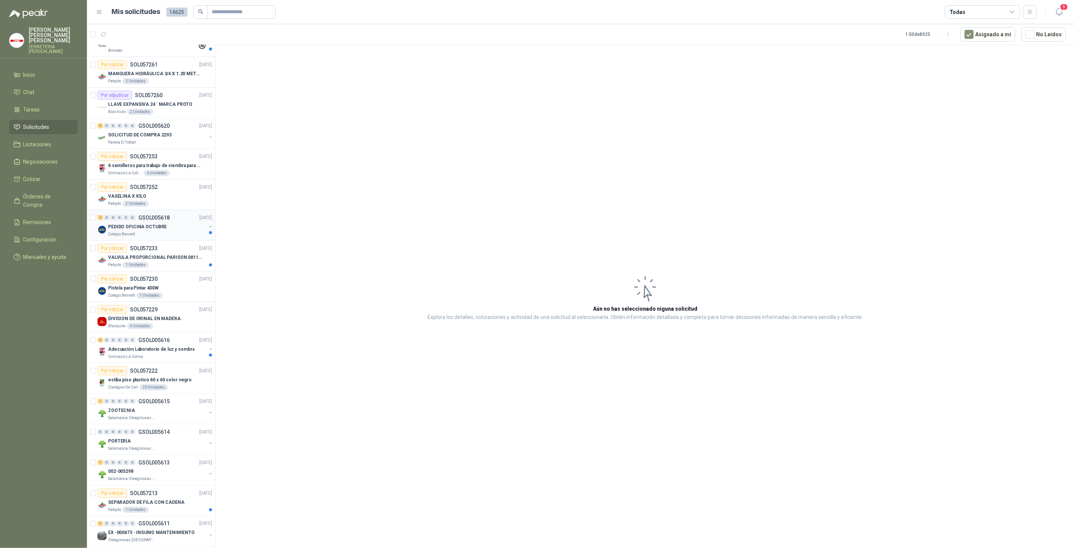
scroll to position [980, 0]
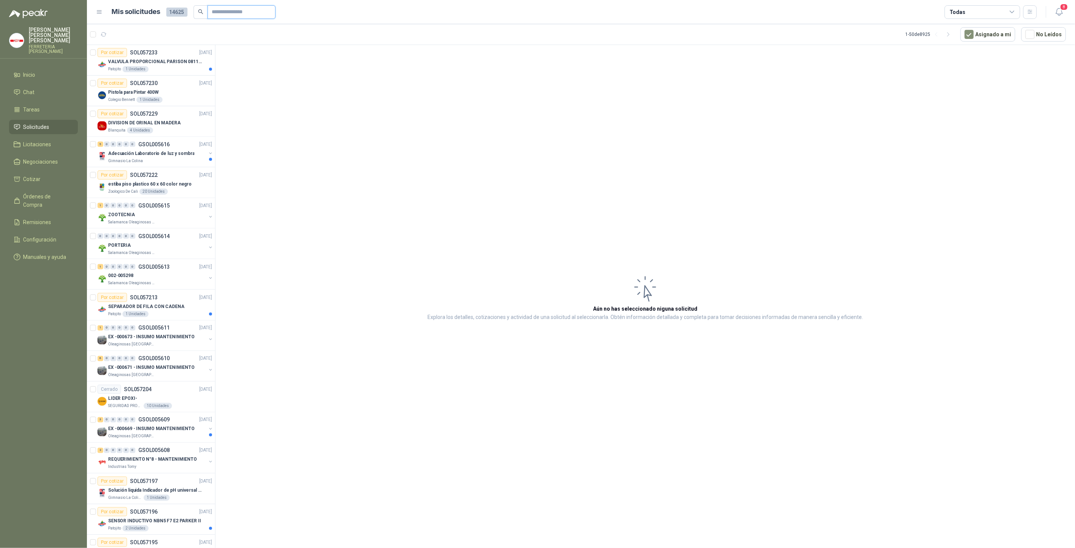
click at [221, 14] on input "text" at bounding box center [238, 12] width 53 height 13
paste input "*********"
type input "*********"
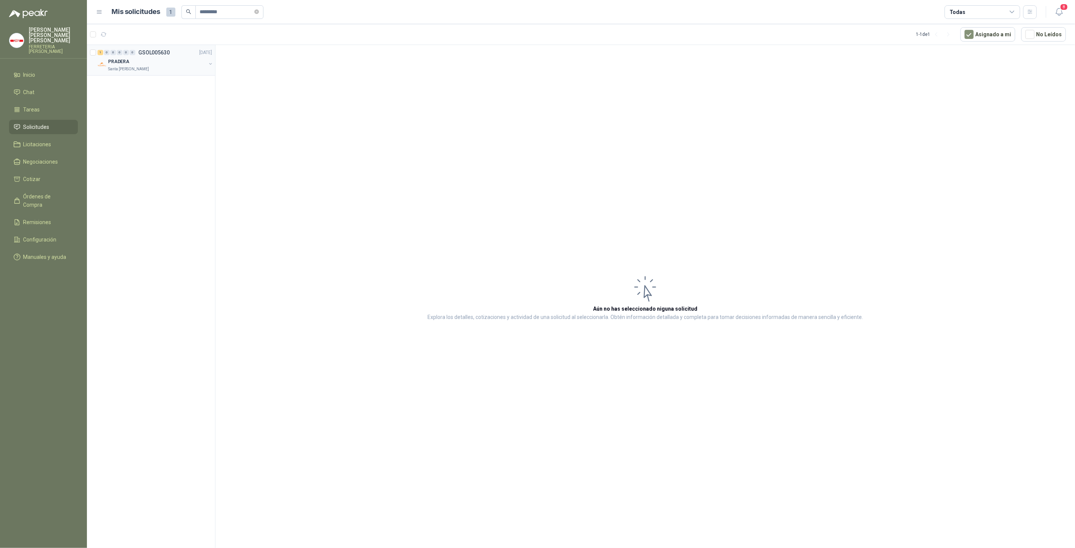
click at [165, 63] on div "PRADERA" at bounding box center [157, 61] width 98 height 9
drag, startPoint x: 228, startPoint y: 14, endPoint x: 68, endPoint y: 27, distance: 160.8
click at [68, 27] on div "[PERSON_NAME] FERRETERIA [PERSON_NAME] SAS Inicio Chat Tareas Solicitudes Licit…" at bounding box center [537, 274] width 1075 height 548
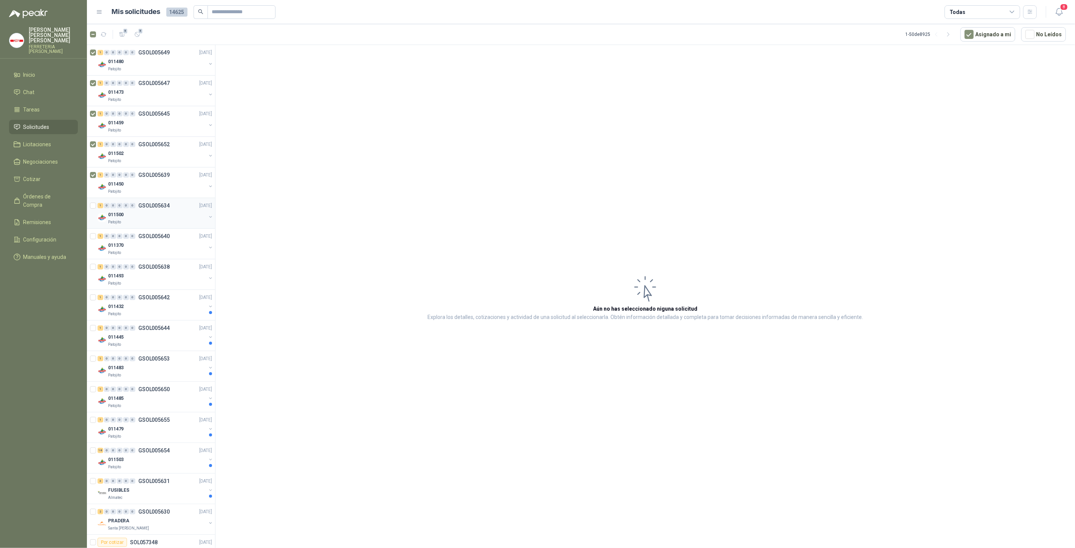
click at [93, 201] on div at bounding box center [94, 213] width 8 height 24
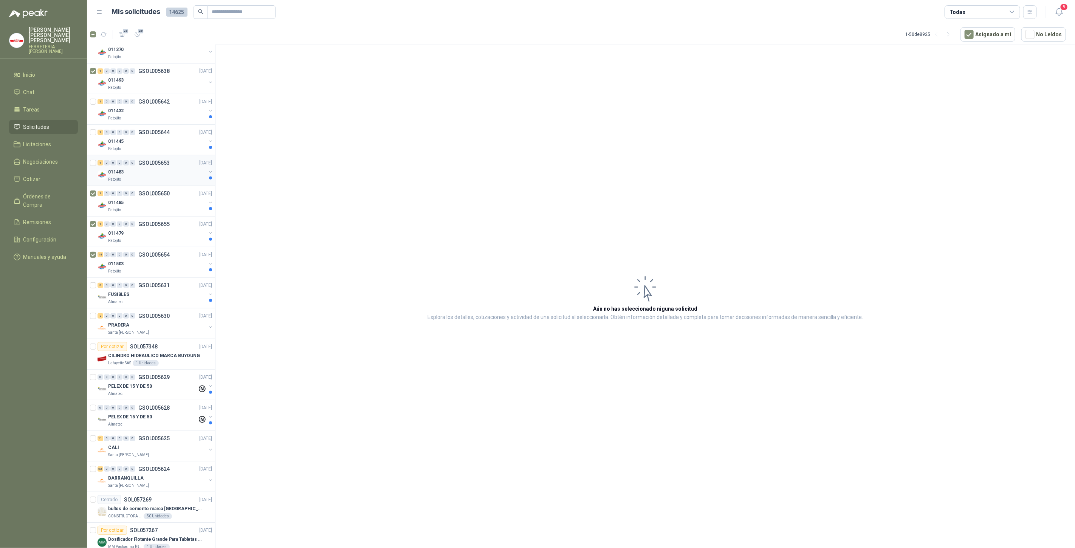
click at [93, 163] on div at bounding box center [94, 170] width 8 height 24
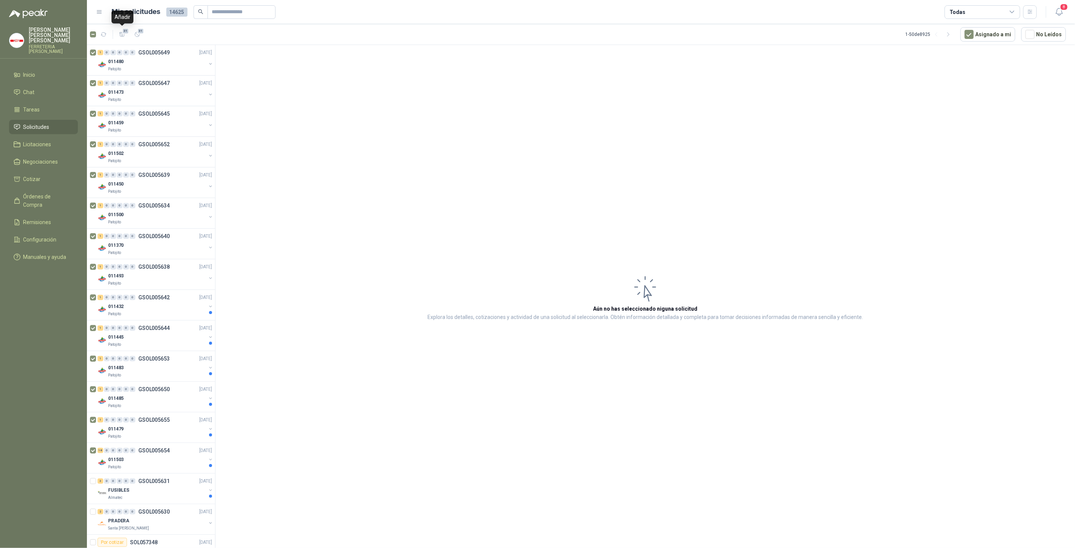
click at [123, 33] on span "31" at bounding box center [125, 31] width 7 height 6
click at [91, 422] on div at bounding box center [94, 427] width 8 height 24
click at [121, 33] on icon "button" at bounding box center [122, 34] width 6 height 6
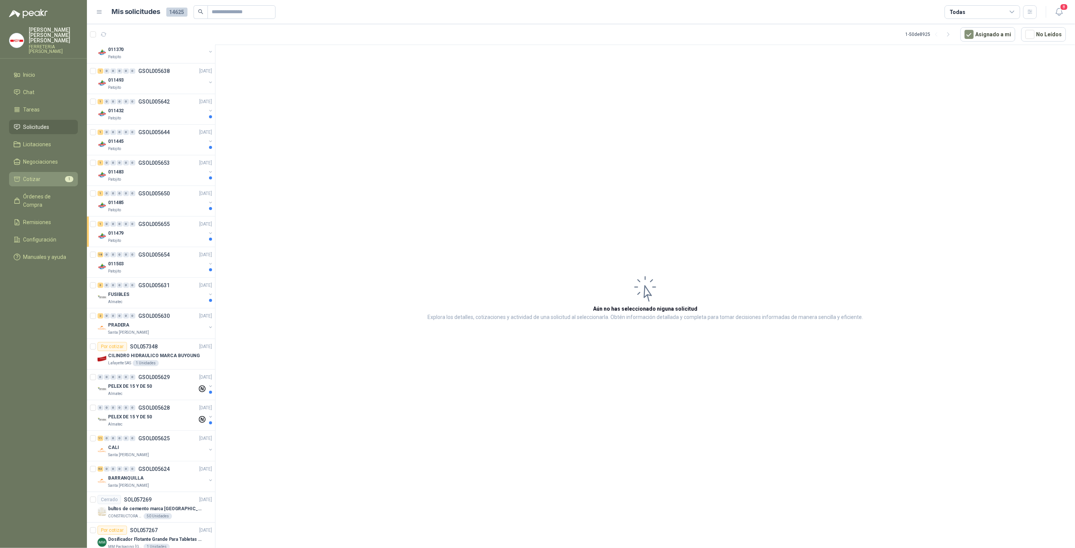
click at [63, 175] on li "Cotizar 1" at bounding box center [44, 179] width 60 height 8
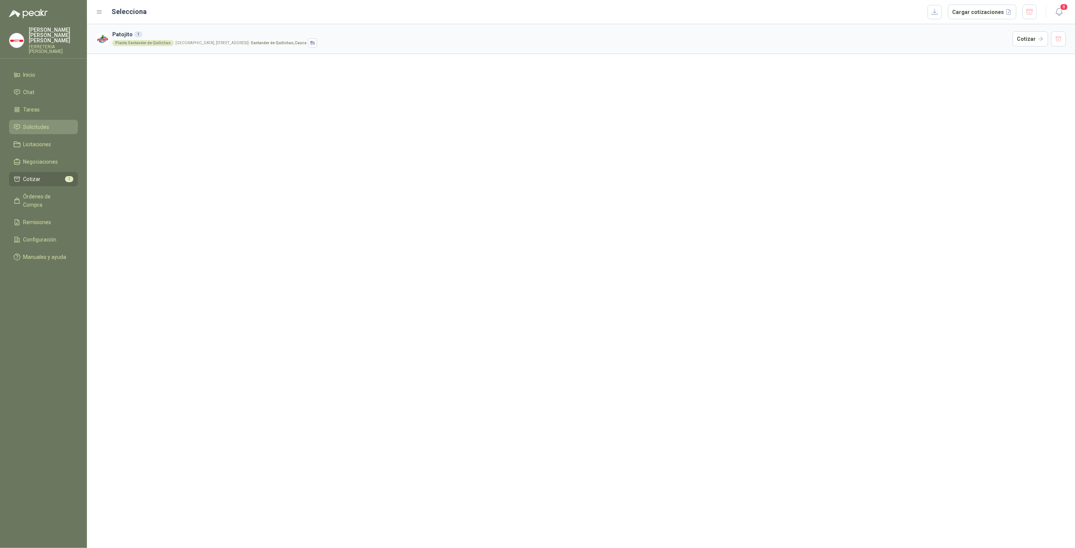
click at [46, 123] on span "Solicitudes" at bounding box center [36, 127] width 26 height 8
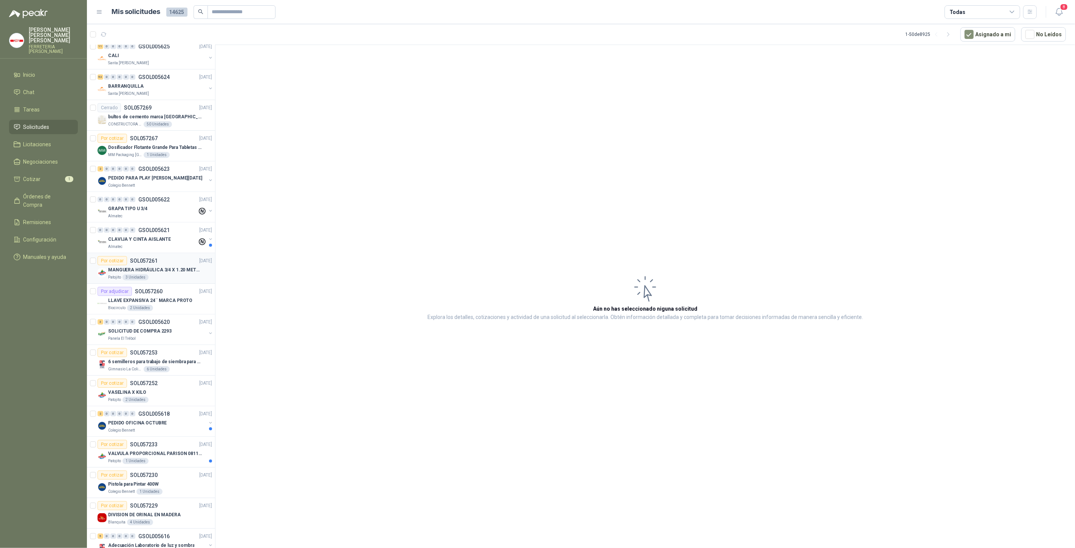
scroll to position [784, 0]
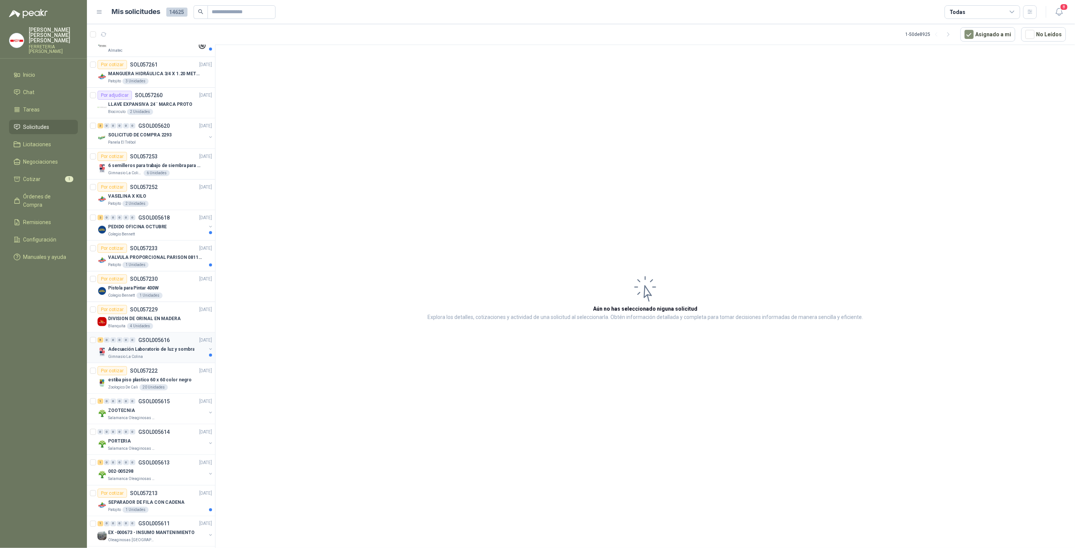
click at [129, 346] on p "Adecuación Laboratorio de luz y sombra" at bounding box center [151, 349] width 86 height 7
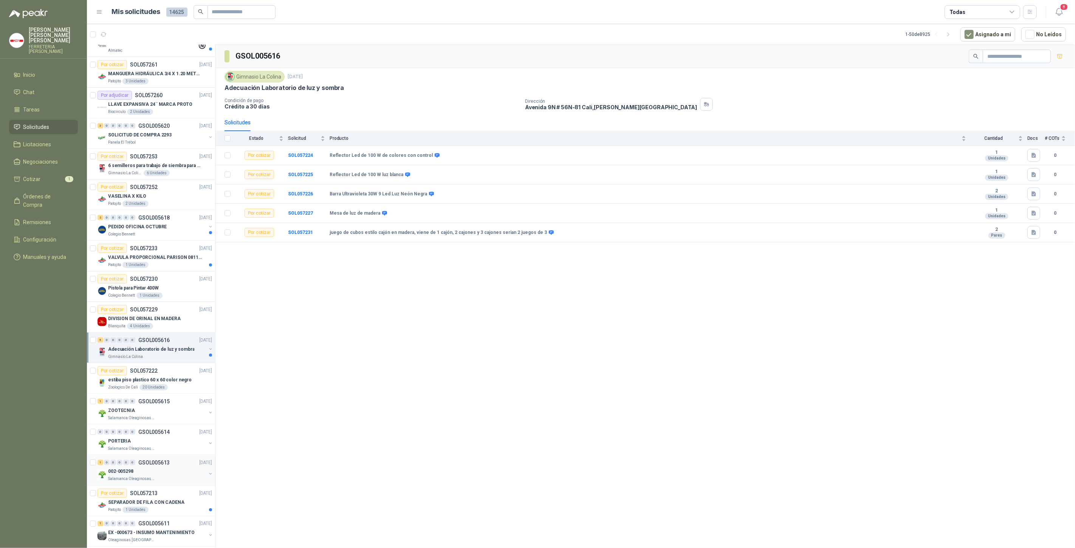
scroll to position [1030, 0]
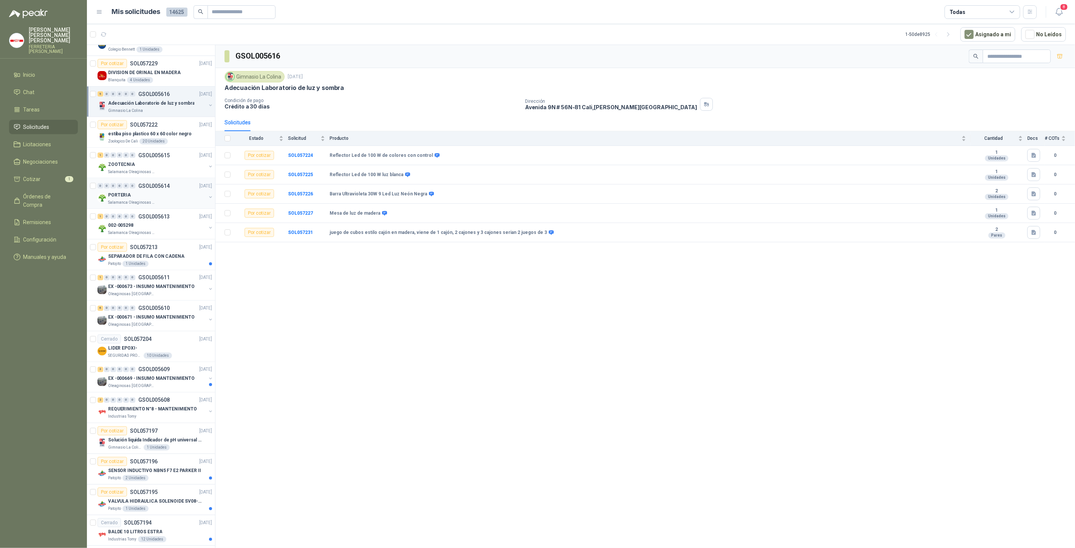
click at [153, 193] on div "PORTERIA" at bounding box center [157, 194] width 98 height 9
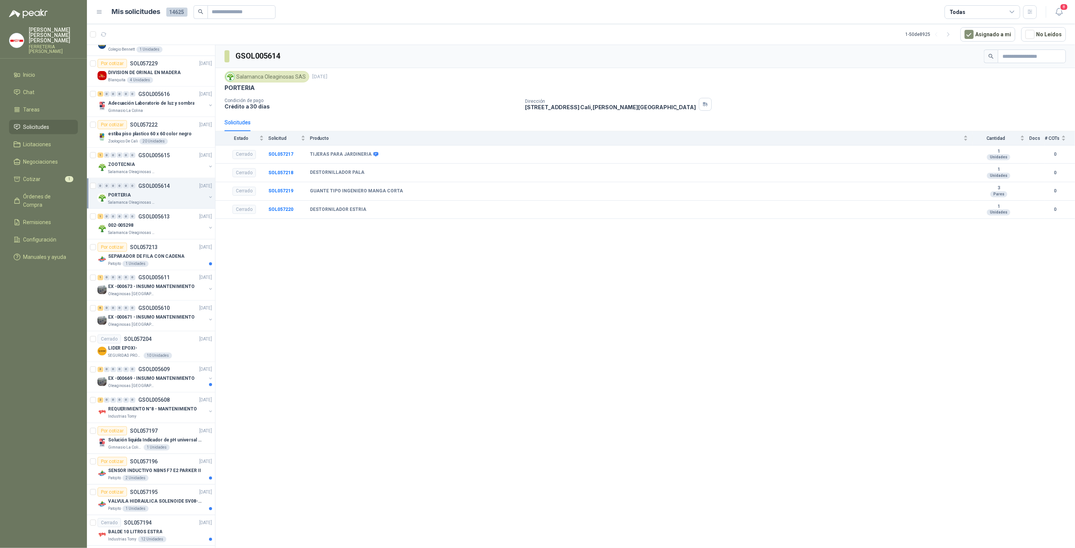
click at [207, 194] on button "button" at bounding box center [210, 197] width 6 height 6
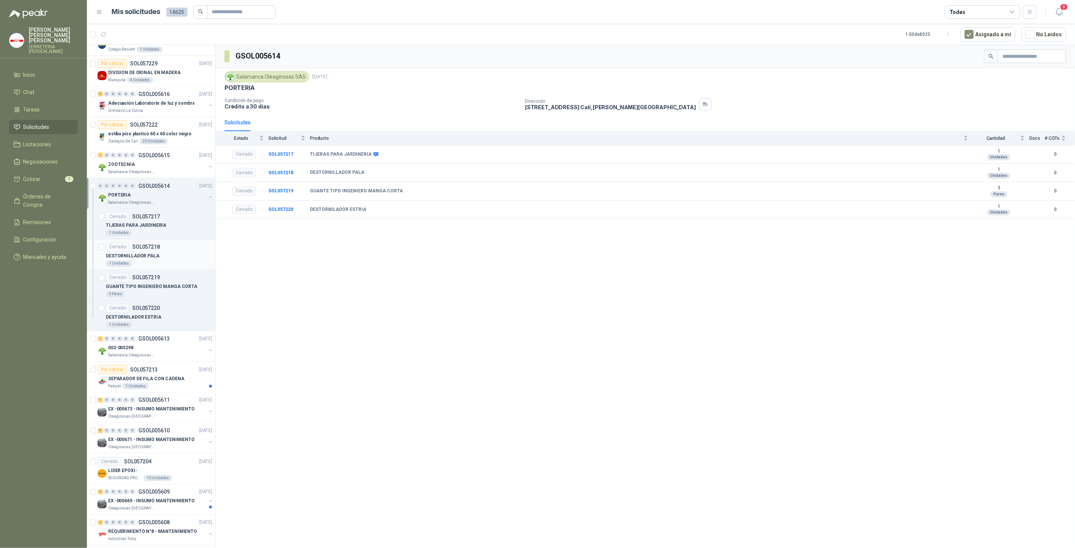
scroll to position [1152, 0]
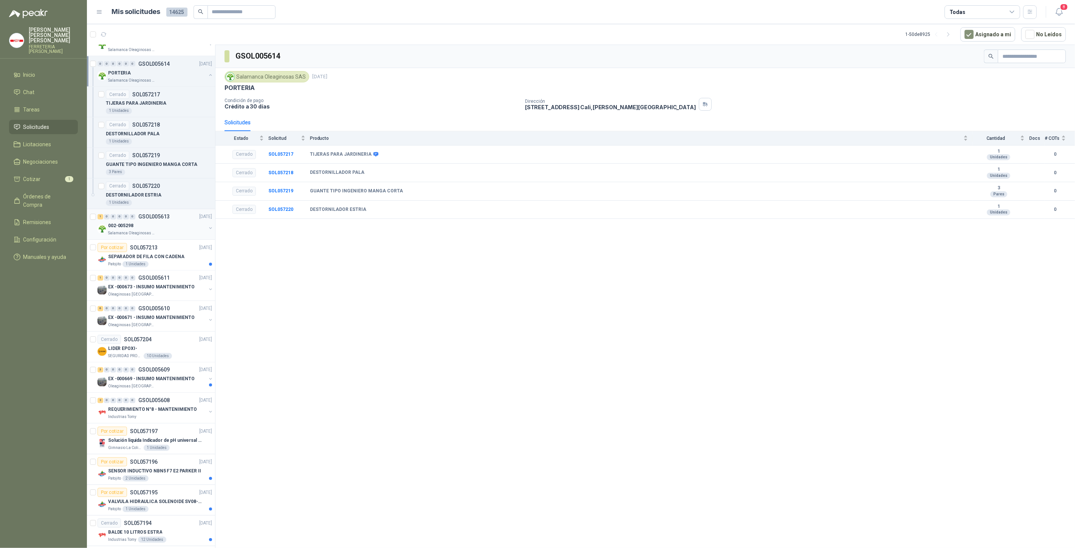
click at [158, 224] on div "002-005298" at bounding box center [157, 225] width 98 height 9
